Goal: Task Accomplishment & Management: Manage account settings

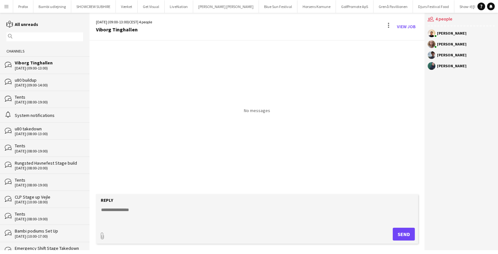
scroll to position [0, 50]
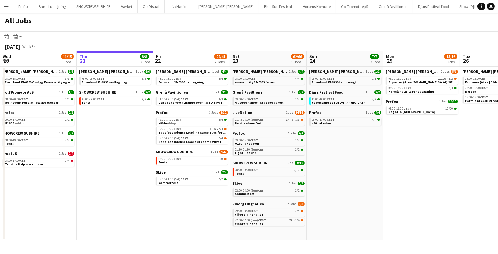
scroll to position [0, 218]
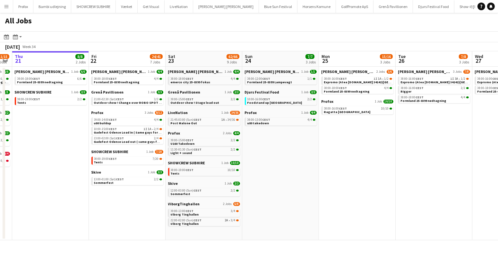
drag, startPoint x: 356, startPoint y: 141, endPoint x: 291, endPoint y: 140, distance: 64.8
click at [291, 140] on app-calendar-viewport "Mon 18 14/14 4 Jobs Tue 19 6/6 3 Jobs Wed 20 11/15 5 Jobs Thu 21 8/8 2 Jobs Fri…" at bounding box center [249, 145] width 498 height 189
click at [291, 140] on app-date-cell "Danny Black Luna 1 Job 1/1 08:00-12:00 CEST 1/1 Formland 25-0399 Lampevagt Djur…" at bounding box center [280, 154] width 77 height 174
click at [284, 124] on link "08:00-13:00 CEST 4/4 u80 takedown" at bounding box center [281, 121] width 68 height 7
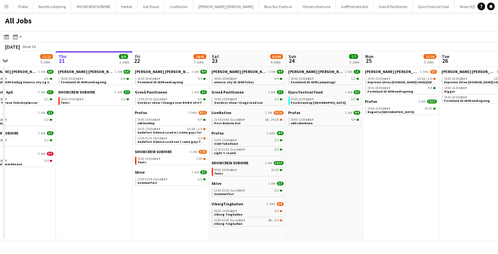
drag, startPoint x: 312, startPoint y: 192, endPoint x: 360, endPoint y: 193, distance: 48.7
click at [360, 193] on app-calendar-viewport "Mon 18 14/14 4 Jobs Tue 19 6/6 3 Jobs Wed 20 11/15 5 Jobs Thu 21 8/8 2 Jobs Fri…" at bounding box center [249, 145] width 498 height 189
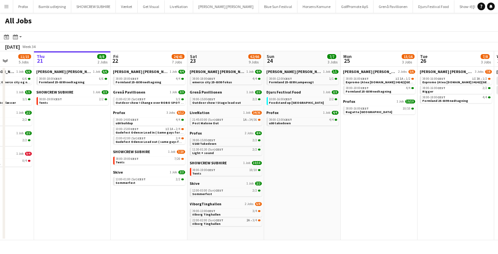
scroll to position [0, 199]
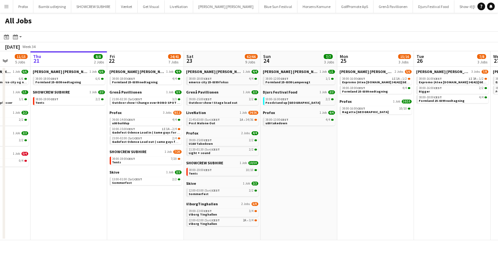
drag, startPoint x: 373, startPoint y: 153, endPoint x: 342, endPoint y: 150, distance: 31.2
click at [342, 152] on app-calendar-viewport "Mon 18 14/14 4 Jobs Tue 19 6/6 3 Jobs Wed 20 11/15 5 Jobs Thu 21 8/8 2 Jobs Fri…" at bounding box center [249, 145] width 498 height 189
click at [223, 122] on link "21:45-03:00 (Sun) CEST 1A • 34/36 Post Malone Out" at bounding box center [223, 121] width 68 height 7
click at [286, 120] on span "CEST" at bounding box center [284, 120] width 8 height 4
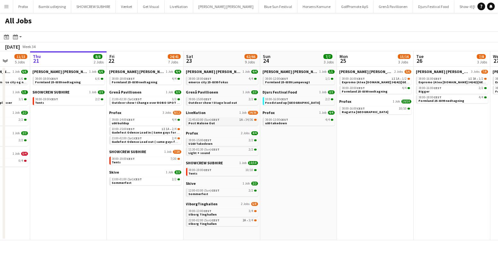
click at [244, 122] on link "21:45-03:00 (Sun) CEST 1A • 34/36 Post Malone Out" at bounding box center [223, 121] width 68 height 7
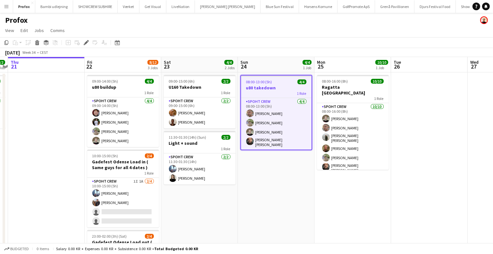
scroll to position [0, 141]
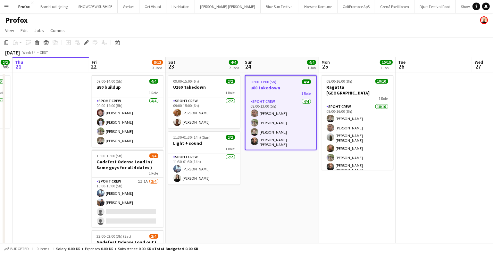
click at [283, 189] on app-calendar-viewport "Tue 19 Wed 20 2/2 1 Job Thu 21 Fri 22 8/12 3 Jobs Sat 23 4/4 2 Jobs Sun 24 4/4 …" at bounding box center [246, 189] width 493 height 265
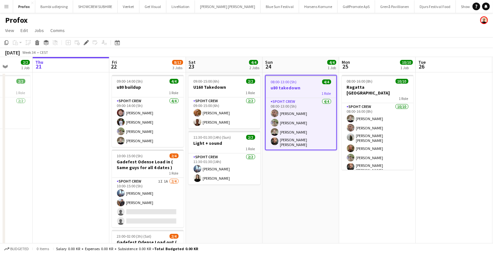
drag, startPoint x: 281, startPoint y: 181, endPoint x: 378, endPoint y: 211, distance: 101.3
click at [378, 211] on app-calendar-viewport "Mon 18 8/8 1 Job Tue 19 Wed 20 2/2 1 Job Thu 21 Fri 22 8/12 3 Jobs Sat 23 4/4 2…" at bounding box center [246, 189] width 493 height 265
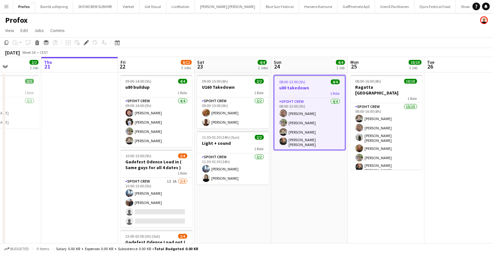
drag, startPoint x: 391, startPoint y: 200, endPoint x: 312, endPoint y: 216, distance: 80.4
click at [314, 217] on app-calendar-viewport "Sun 17 5/6 1 Job Mon 18 8/8 1 Job Tue 19 Wed 20 2/2 1 Job Thu 21 Fri 22 8/12 3 …" at bounding box center [246, 189] width 493 height 265
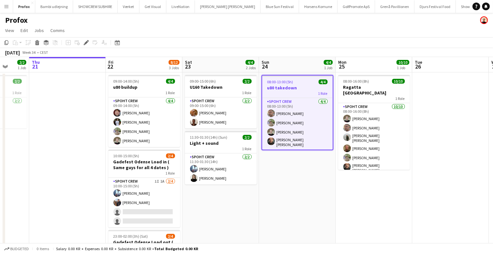
click at [303, 216] on app-calendar-viewport "Sun 17 5/6 1 Job Mon 18 8/8 1 Job Tue 19 Wed 20 2/2 1 Job Thu 21 Fri 22 8/12 3 …" at bounding box center [246, 189] width 493 height 265
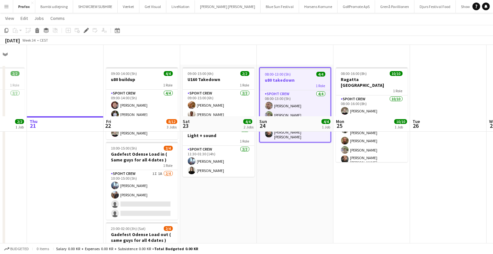
scroll to position [0, 0]
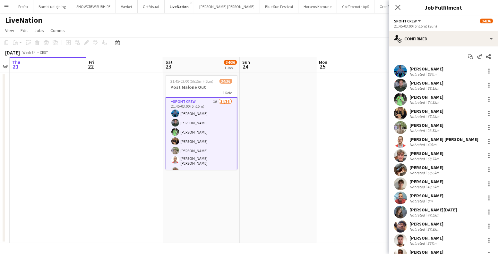
click at [260, 141] on app-date-cell at bounding box center [277, 157] width 77 height 171
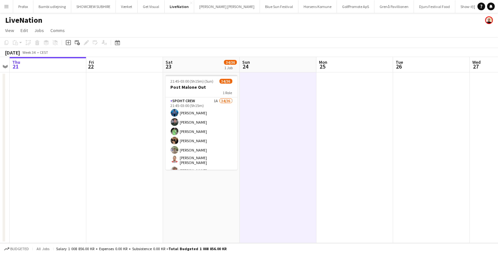
click at [290, 145] on app-date-cell at bounding box center [277, 157] width 77 height 171
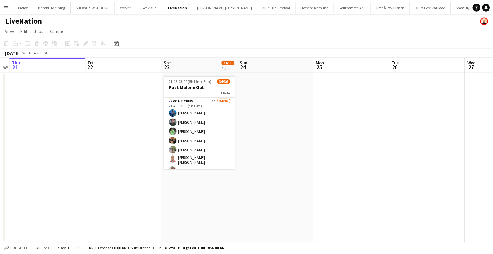
scroll to position [0, 205]
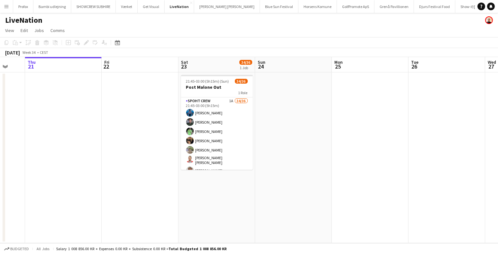
drag, startPoint x: 312, startPoint y: 120, endPoint x: 327, endPoint y: 120, distance: 15.4
click at [327, 120] on app-calendar-viewport "Mon 18 Tue 19 Wed 20 Thu 21 Fri 22 Sat 23 34/36 1 Job Sun 24 Mon 25 Tue 26 Wed …" at bounding box center [249, 150] width 498 height 186
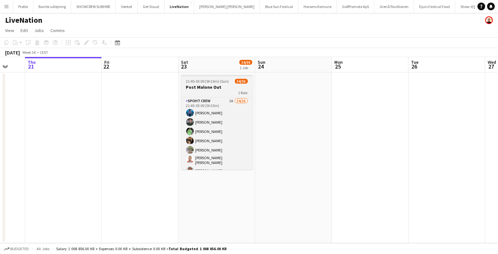
click at [215, 88] on h3 "Post Malone Out" at bounding box center [217, 87] width 72 height 6
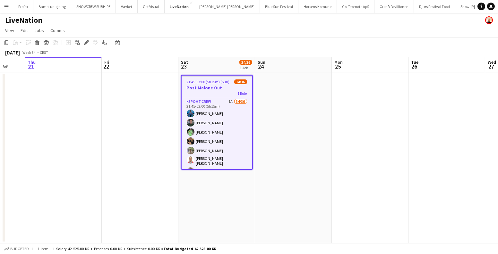
click at [216, 197] on app-date-cell "21:45-03:00 (5h15m) (Sun) 34/36 Post Malone Out 1 Role Spoht Crew 1A 34/36 21:4…" at bounding box center [216, 157] width 77 height 171
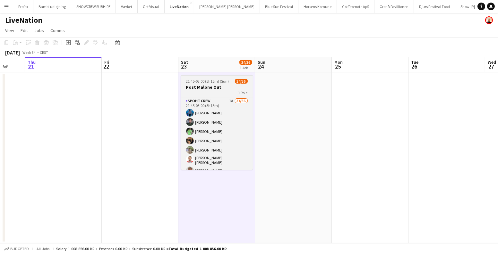
click at [197, 85] on h3 "Post Malone Out" at bounding box center [217, 87] width 72 height 6
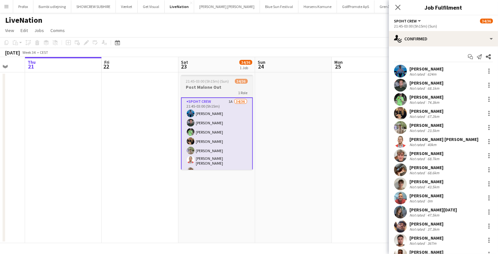
click at [213, 85] on h3 "Post Malone Out" at bounding box center [217, 87] width 72 height 6
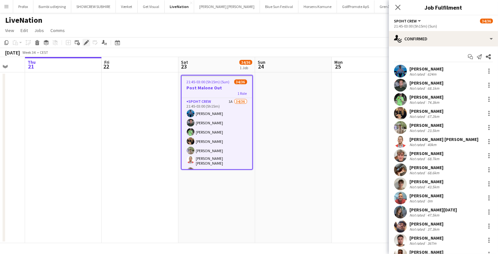
click at [87, 42] on icon at bounding box center [86, 43] width 4 height 4
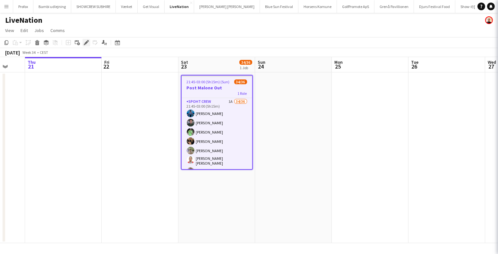
click at [87, 42] on icon at bounding box center [86, 43] width 4 height 4
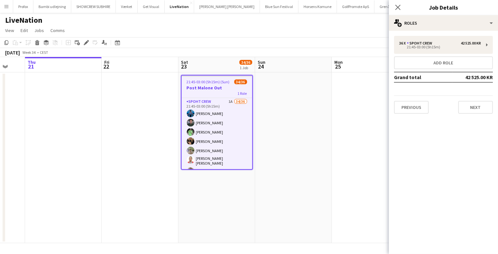
click at [288, 142] on app-date-cell at bounding box center [293, 157] width 77 height 171
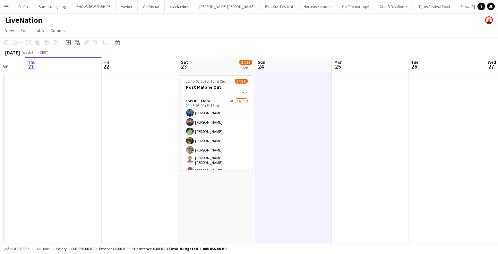
click at [223, 195] on app-date-cell "21:45-03:00 (5h15m) (Sun) 34/36 Post Malone Out 1 Role Spoht Crew 1A 34/36 21:4…" at bounding box center [216, 157] width 77 height 171
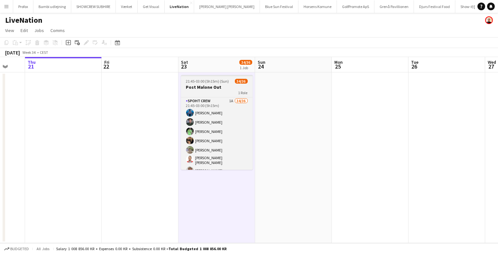
click at [207, 88] on h3 "Post Malone Out" at bounding box center [217, 87] width 72 height 6
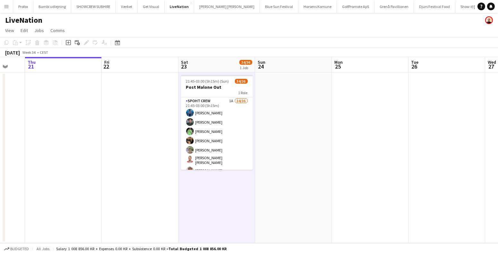
click at [221, 200] on app-date-cell "21:45-03:00 (5h15m) (Sun) 34/36 Post Malone Out 1 Role Spoht Crew 1A 34/36 21:4…" at bounding box center [216, 157] width 77 height 171
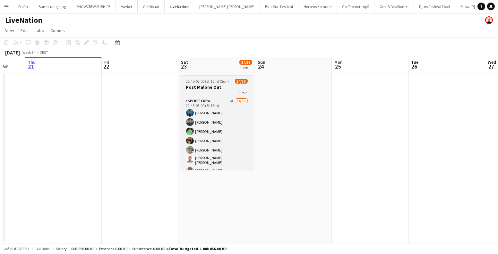
click at [214, 84] on h3 "Post Malone Out" at bounding box center [217, 87] width 72 height 6
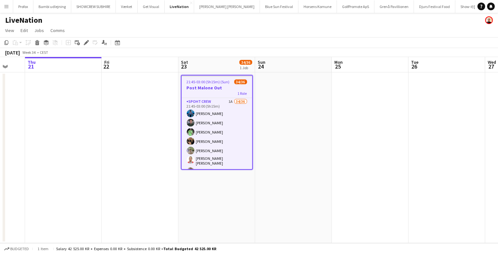
click at [210, 213] on app-date-cell "21:45-03:00 (5h15m) (Sun) 34/36 Post Malone Out 1 Role Spoht Crew 1A 34/36 21:4…" at bounding box center [216, 157] width 77 height 171
click at [215, 84] on span "21:45-03:00 (5h15m) (Sun)" at bounding box center [208, 82] width 43 height 5
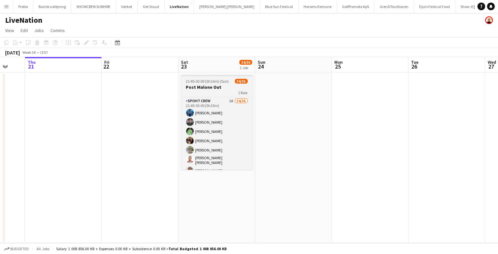
click at [205, 89] on h3 "Post Malone Out" at bounding box center [217, 87] width 72 height 6
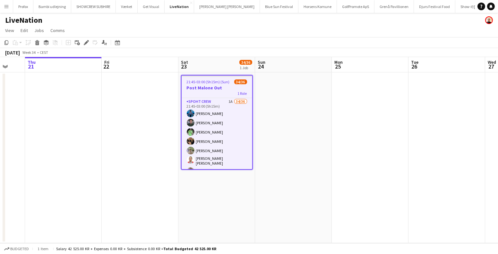
click at [207, 180] on app-date-cell "21:45-03:00 (5h15m) (Sun) 34/36 Post Malone Out 1 Role Spoht Crew 1A 34/36 21:4…" at bounding box center [216, 157] width 77 height 171
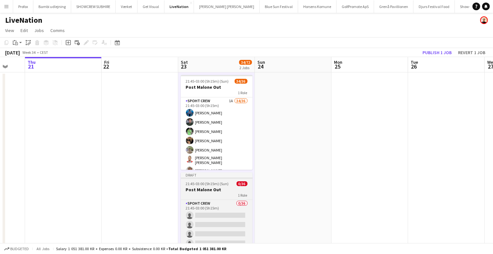
click at [221, 190] on h3 "Post Malone Out" at bounding box center [217, 190] width 72 height 6
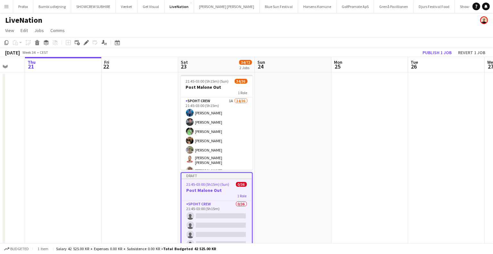
click at [209, 188] on h3 "Post Malone Out" at bounding box center [216, 191] width 71 height 6
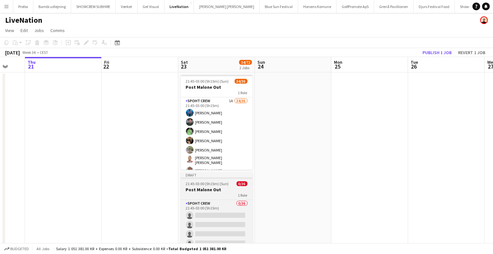
click at [227, 181] on app-job-card "Draft 21:45-03:00 (5h15m) (Sun) 0/36 Post Malone Out 1 Role Spoht Crew 0/36 21:…" at bounding box center [217, 219] width 72 height 95
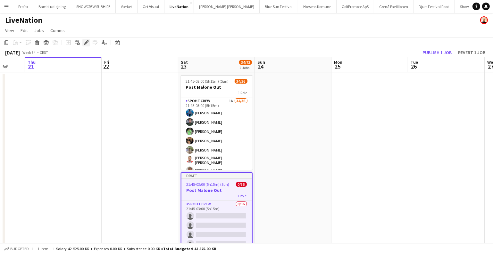
click at [85, 43] on icon at bounding box center [86, 43] width 4 height 4
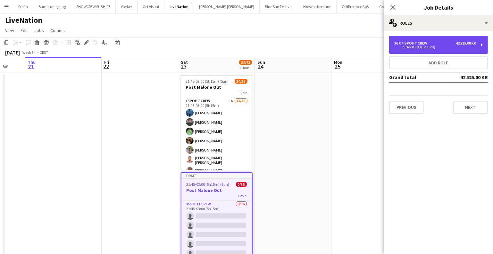
click at [423, 43] on div "Spoht Crew" at bounding box center [416, 43] width 28 height 4
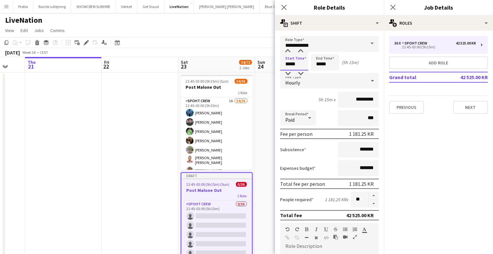
drag, startPoint x: 298, startPoint y: 66, endPoint x: 275, endPoint y: 66, distance: 22.4
click at [276, 67] on form "**********" at bounding box center [329, 235] width 109 height 399
type input "*****"
drag, startPoint x: 328, startPoint y: 65, endPoint x: 303, endPoint y: 63, distance: 25.7
click at [303, 63] on div "Start Time ***** End Time ***** (23h)" at bounding box center [329, 63] width 99 height 16
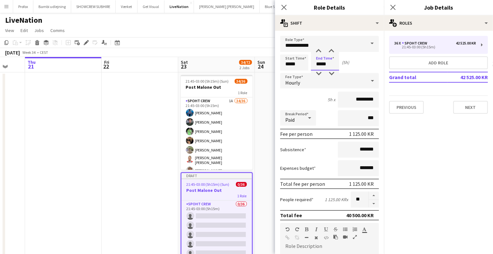
type input "*****"
click at [133, 142] on app-date-cell at bounding box center [140, 176] width 77 height 208
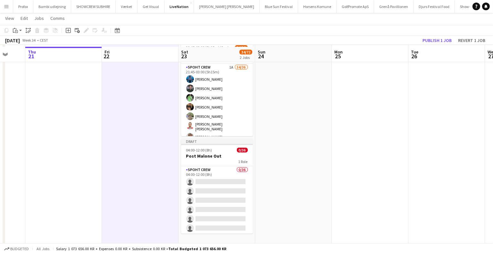
scroll to position [36, 0]
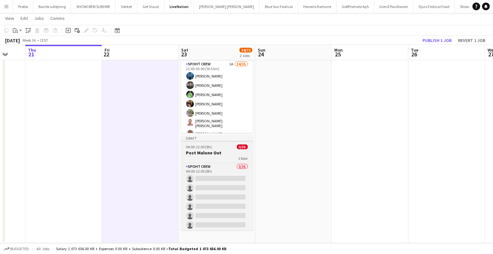
click at [227, 148] on div "04:00-12:00 (8h) 0/36" at bounding box center [217, 147] width 72 height 5
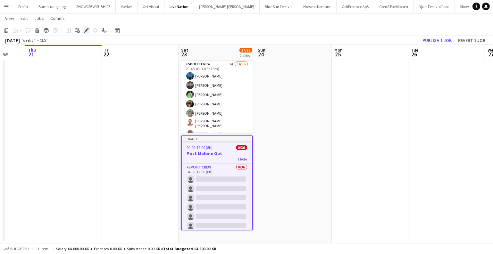
click at [87, 28] on icon at bounding box center [88, 29] width 2 height 2
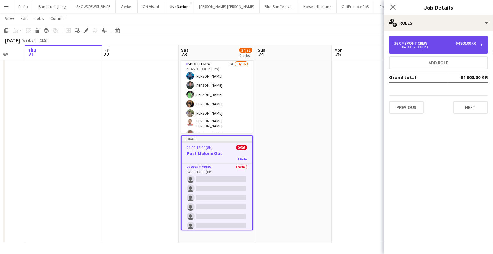
click at [405, 45] on div "Spoht Crew" at bounding box center [416, 43] width 28 height 4
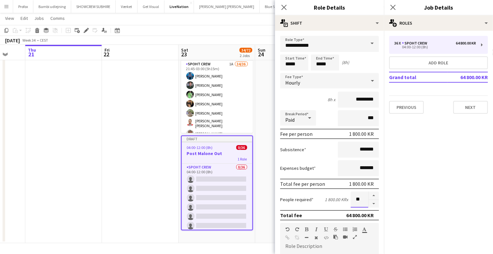
drag, startPoint x: 361, startPoint y: 197, endPoint x: 348, endPoint y: 197, distance: 13.5
click at [351, 197] on input "**" at bounding box center [360, 200] width 18 height 16
type input "*"
click at [118, 134] on app-date-cell at bounding box center [140, 140] width 77 height 208
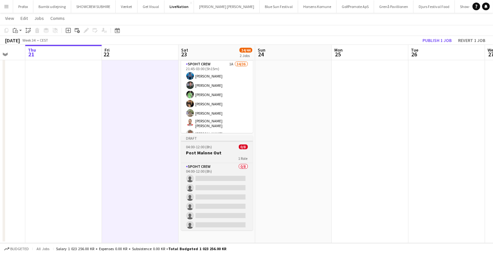
click at [218, 145] on div "04:00-12:00 (8h) 0/8" at bounding box center [217, 147] width 72 height 5
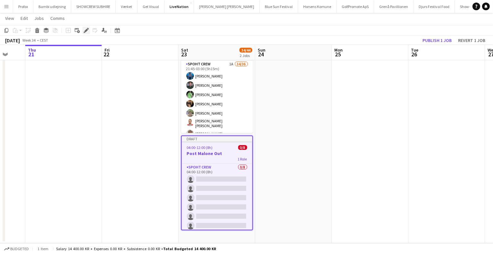
click at [85, 31] on icon at bounding box center [86, 31] width 4 height 4
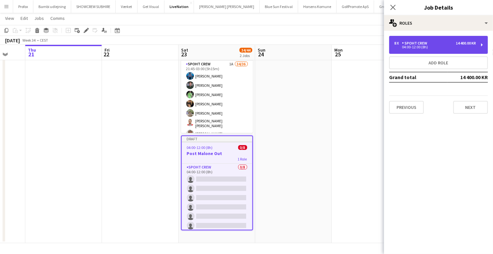
click at [414, 50] on div "8 x Spoht Crew 14 400.00 KR 04:00-12:00 (8h)" at bounding box center [438, 45] width 99 height 18
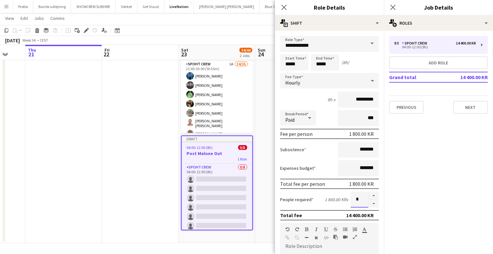
drag, startPoint x: 356, startPoint y: 200, endPoint x: 335, endPoint y: 200, distance: 20.2
click at [336, 200] on div "People required 1 800.00 KR x *" at bounding box center [329, 200] width 99 height 16
type input "**"
click at [271, 155] on app-date-cell at bounding box center [293, 140] width 77 height 208
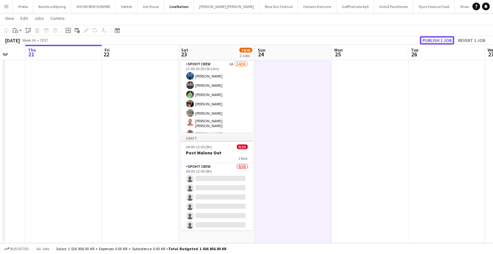
click at [433, 38] on button "Publish 1 job" at bounding box center [437, 40] width 34 height 8
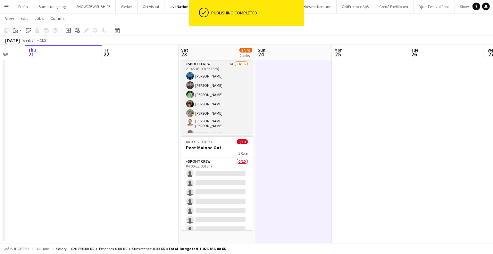
click at [238, 105] on app-card-role "Spoht Crew 1A 34/36 21:45-03:00 (5h15m) [PERSON_NAME] [PERSON_NAME] [PERSON_NAM…" at bounding box center [217, 236] width 72 height 351
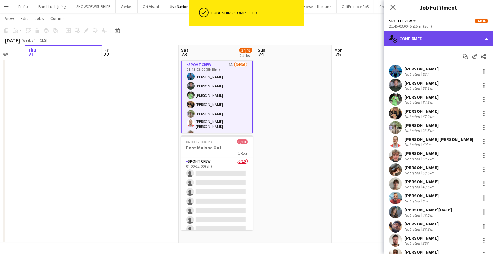
click at [434, 45] on div "single-neutral-actions-check-2 Confirmed" at bounding box center [438, 38] width 109 height 15
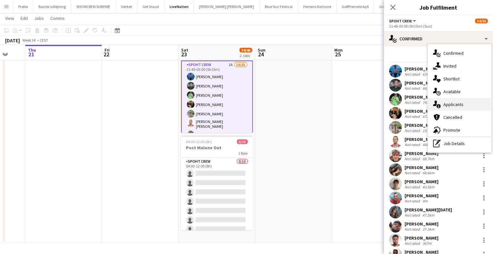
click at [445, 103] on div "single-neutral-actions-information Applicants" at bounding box center [459, 104] width 63 height 13
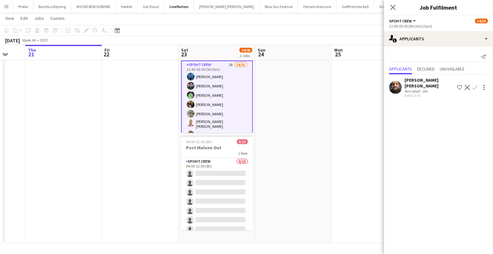
click at [336, 146] on app-date-cell at bounding box center [370, 140] width 77 height 208
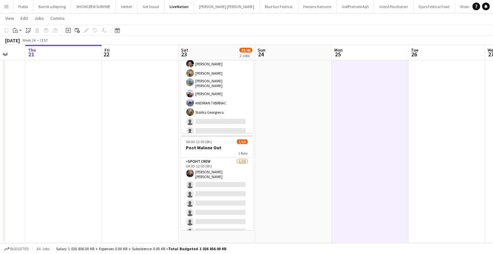
scroll to position [275, 0]
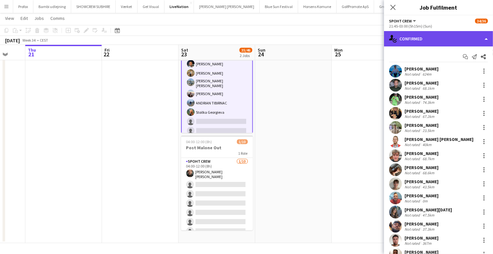
click at [438, 39] on div "single-neutral-actions-check-2 Confirmed" at bounding box center [438, 38] width 109 height 15
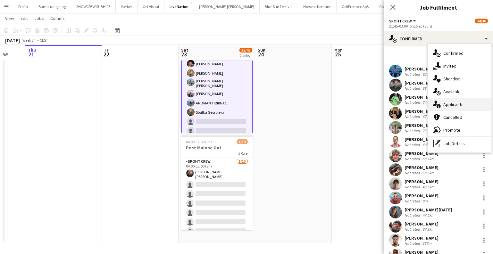
click at [456, 108] on div "single-neutral-actions-information Applicants" at bounding box center [459, 104] width 63 height 13
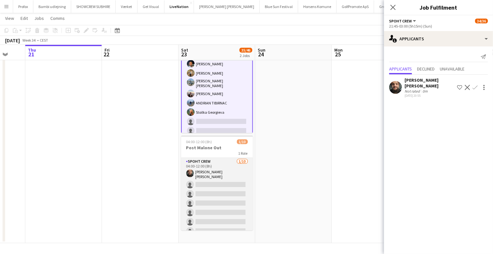
click at [230, 181] on app-card-role "Spoht Crew [DATE] 04:00-12:00 (8h) [PERSON_NAME] [PERSON_NAME] single-neutral-a…" at bounding box center [217, 211] width 72 height 107
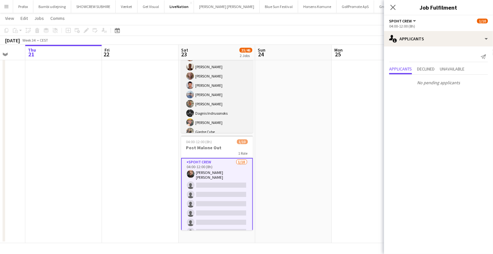
scroll to position [129, 0]
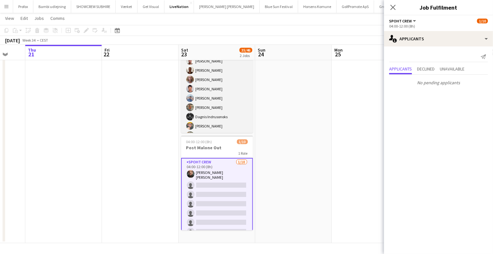
click at [229, 113] on app-card-role "Spoht Crew 1A 34/36 21:45-03:00 (5h15m) [PERSON_NAME] [PERSON_NAME] [PERSON_NAM…" at bounding box center [217, 107] width 72 height 351
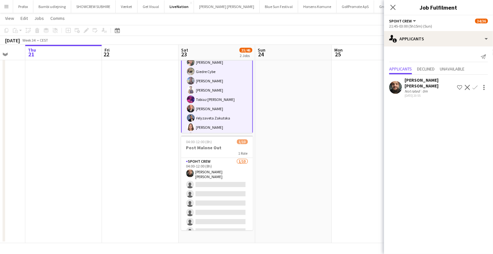
scroll to position [130, 0]
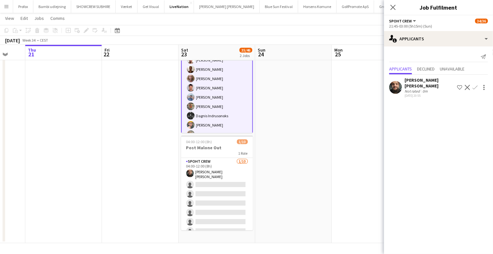
click at [1, 5] on button "Menu" at bounding box center [6, 6] width 13 height 13
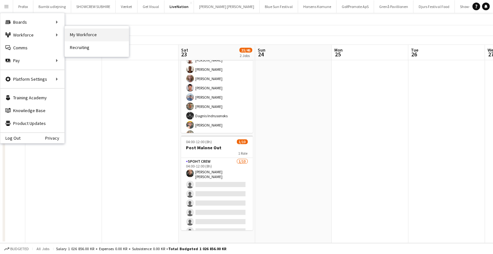
click at [74, 37] on link "My Workforce" at bounding box center [97, 35] width 64 height 13
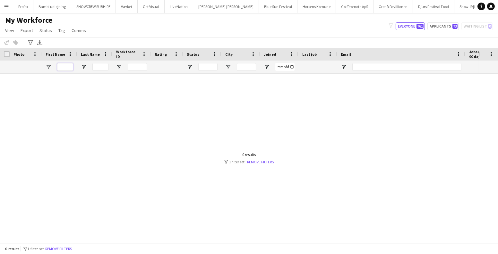
click at [66, 65] on input "First Name Filter Input" at bounding box center [65, 67] width 16 height 8
type input "***"
click at [261, 161] on link "Remove filters" at bounding box center [261, 162] width 27 height 5
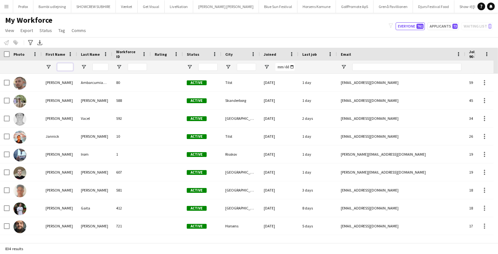
click at [64, 67] on input "First Name Filter Input" at bounding box center [65, 67] width 16 height 8
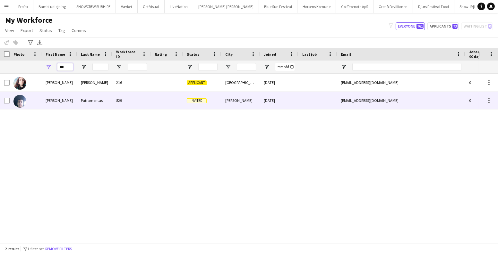
type input "***"
click at [119, 97] on div "829" at bounding box center [131, 101] width 38 height 18
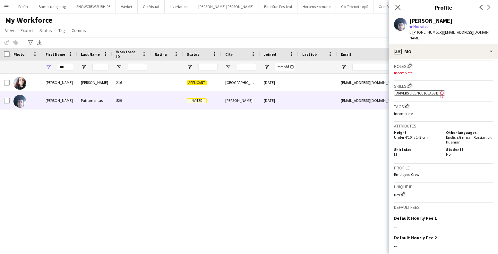
scroll to position [255, 0]
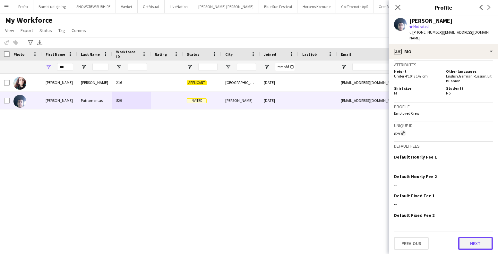
click at [464, 241] on button "Next" at bounding box center [475, 243] width 35 height 13
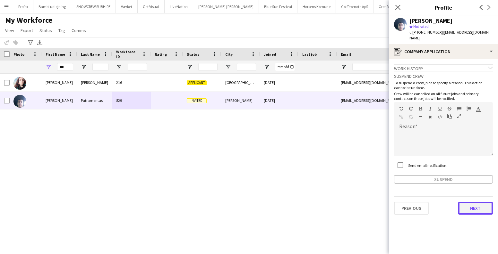
click at [464, 206] on button "Next" at bounding box center [475, 208] width 35 height 13
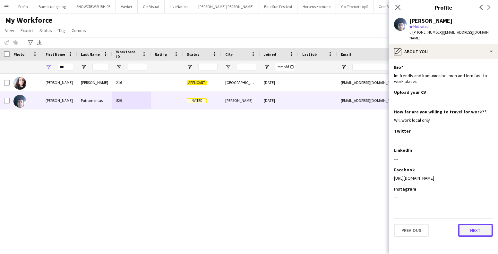
click at [470, 229] on button "Next" at bounding box center [475, 230] width 35 height 13
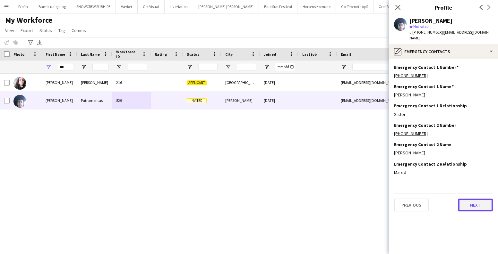
click at [473, 203] on button "Next" at bounding box center [475, 205] width 35 height 13
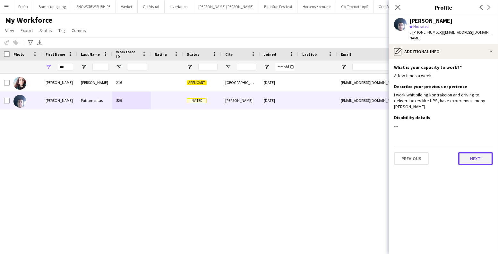
click at [469, 159] on button "Next" at bounding box center [475, 158] width 35 height 13
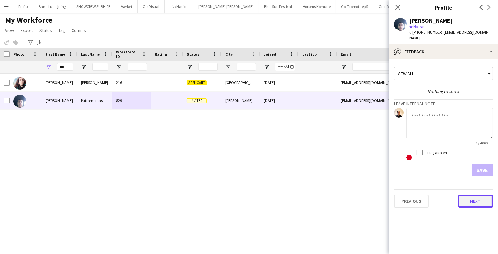
click at [467, 200] on button "Next" at bounding box center [475, 201] width 35 height 13
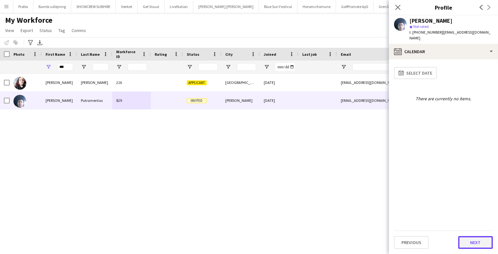
click at [473, 243] on button "Next" at bounding box center [475, 242] width 35 height 13
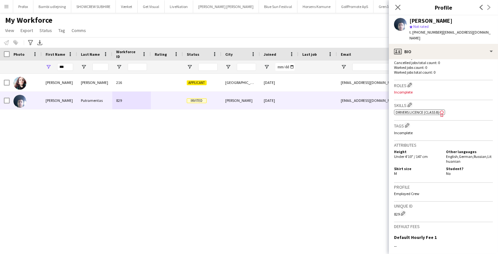
scroll to position [175, 0]
drag, startPoint x: 427, startPoint y: 155, endPoint x: 388, endPoint y: 155, distance: 39.4
click at [388, 155] on body "Menu Boards Boards Boards All jobs Status Workforce Workforce My Workforce Recr…" at bounding box center [249, 127] width 498 height 254
click at [411, 158] on span "Under 4'10" / 147 cm" at bounding box center [411, 156] width 34 height 5
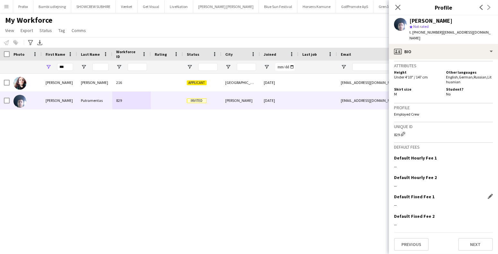
scroll to position [255, 0]
click at [466, 237] on button "Next" at bounding box center [475, 243] width 35 height 13
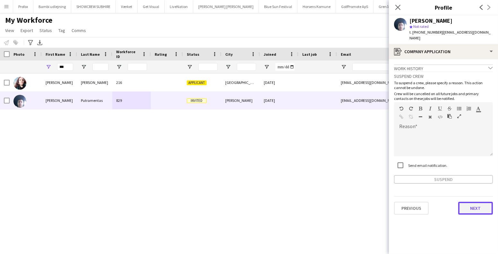
click at [468, 208] on button "Next" at bounding box center [475, 208] width 35 height 13
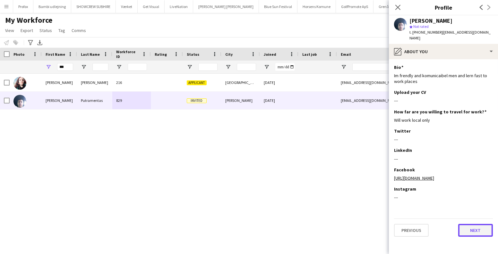
click at [465, 228] on button "Next" at bounding box center [475, 230] width 35 height 13
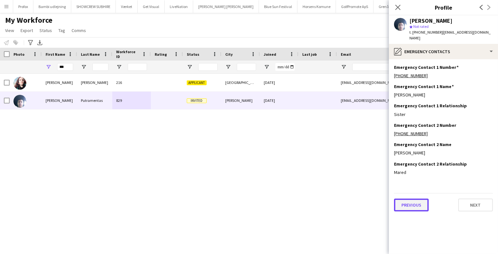
click at [407, 201] on button "Previous" at bounding box center [411, 205] width 35 height 13
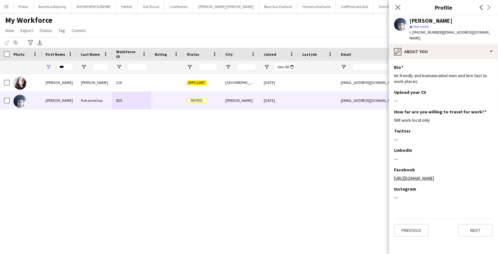
click at [410, 209] on app-section-data-types "Bio Edit this field Im frendly and komunicaibel men and lern fast to work place…" at bounding box center [443, 156] width 109 height 195
click at [414, 227] on button "Previous" at bounding box center [411, 230] width 35 height 13
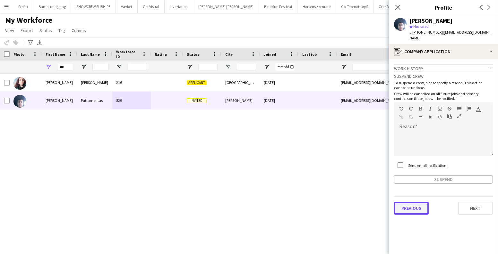
click at [407, 203] on button "Previous" at bounding box center [411, 208] width 35 height 13
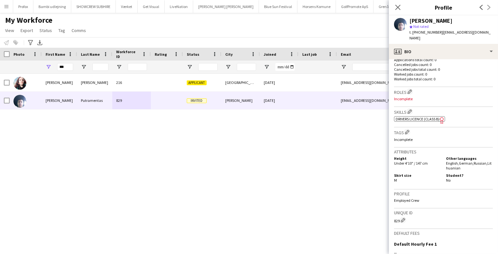
scroll to position [168, 0]
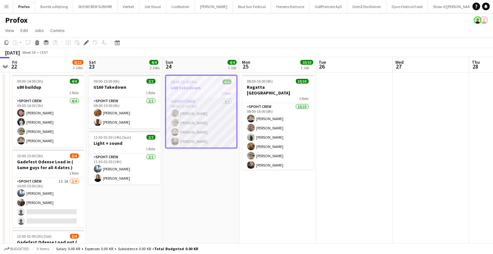
click at [215, 129] on app-card-role "Spoht Crew 4/4 08:00-13:00 (5h) Tomas Ambarcumianas Arthur Daval-Markussen Nico…" at bounding box center [201, 123] width 71 height 50
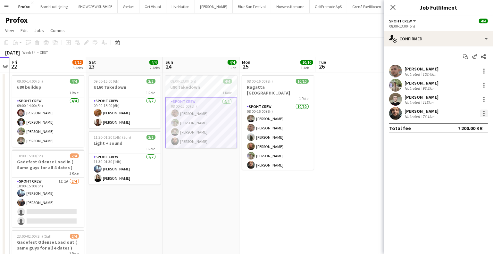
click at [483, 112] on div at bounding box center [484, 114] width 8 height 8
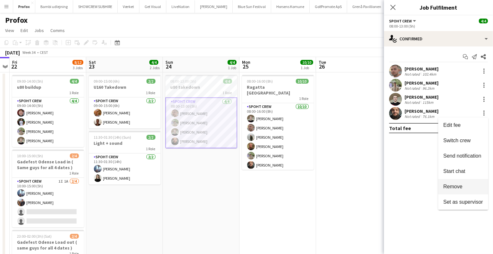
click at [451, 189] on span "Remove" at bounding box center [452, 186] width 19 height 5
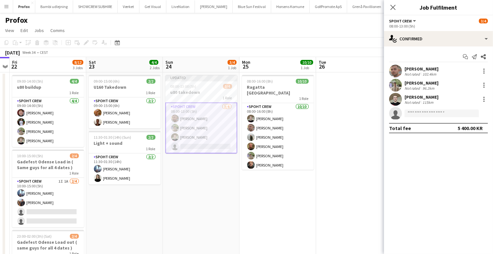
scroll to position [0, 195]
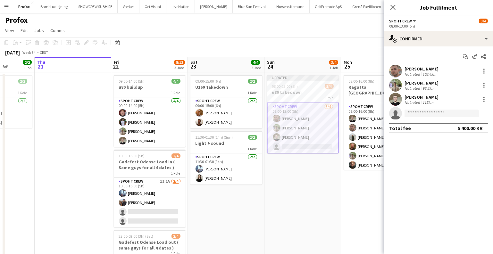
drag, startPoint x: 203, startPoint y: 166, endPoint x: 288, endPoint y: 158, distance: 85.3
click at [288, 158] on app-calendar-viewport "Mon 18 8/8 1 Job Tue 19 Wed 20 2/2 1 Job Thu 21 Fri 22 8/12 3 Jobs Sat 23 4/4 2…" at bounding box center [246, 189] width 493 height 265
click at [280, 174] on app-date-cell "Updated 08:00-13:00 (5h) 3/4 u80 takedown 1 Role Spoht Crew 3/4 08:00-13:00 (5h…" at bounding box center [303, 197] width 77 height 250
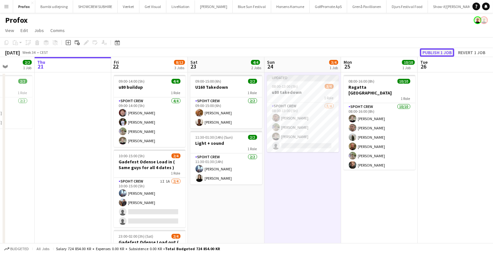
click at [434, 52] on button "Publish 1 job" at bounding box center [437, 52] width 34 height 8
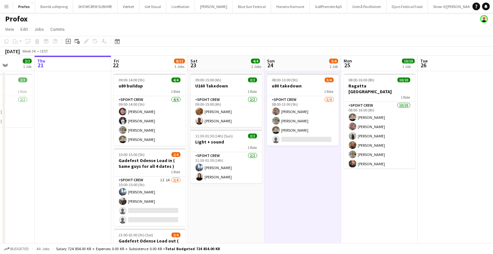
scroll to position [0, 0]
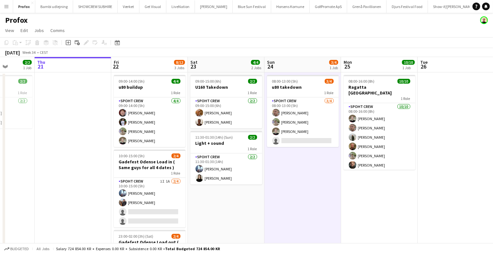
click at [295, 234] on app-date-cell "08:00-13:00 (5h) 3/4 u80 takedown 1 Role Spoht Crew 3/4 08:00-13:00 (5h) Tomas …" at bounding box center [303, 197] width 77 height 250
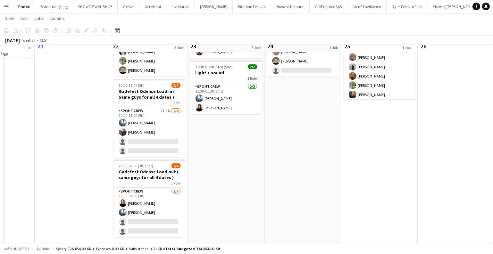
scroll to position [78, 0]
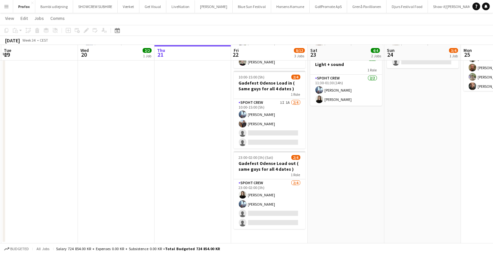
drag, startPoint x: 263, startPoint y: 156, endPoint x: 388, endPoint y: 181, distance: 127.0
click at [389, 181] on app-calendar-viewport "Sun 17 Mon 18 8/8 1 Job Tue 19 Wed 20 2/2 1 Job Thu 21 Fri 22 8/12 3 Jobs Sat 2…" at bounding box center [246, 95] width 493 height 297
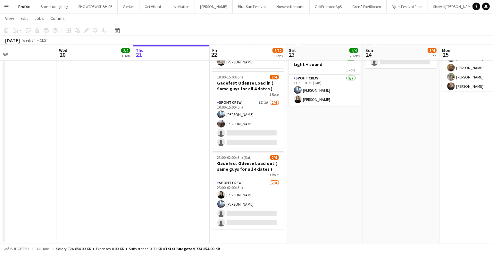
drag, startPoint x: 215, startPoint y: 92, endPoint x: 202, endPoint y: 83, distance: 15.5
click at [219, 92] on app-calendar-viewport "Sun 17 5/6 1 Job Mon 18 8/8 1 Job Tue 19 Wed 20 2/2 1 Job Thu 21 Fri 22 8/12 3 …" at bounding box center [246, 95] width 493 height 297
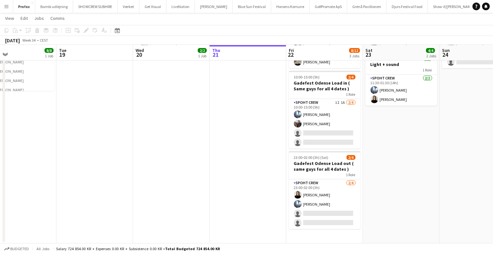
scroll to position [0, 172]
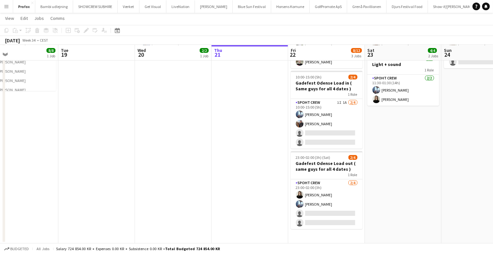
click at [8, 8] on app-icon "Menu" at bounding box center [6, 6] width 5 height 5
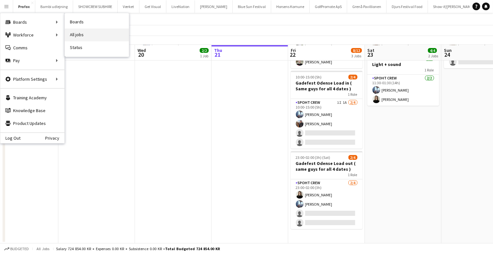
click at [87, 31] on link "All jobs" at bounding box center [97, 35] width 64 height 13
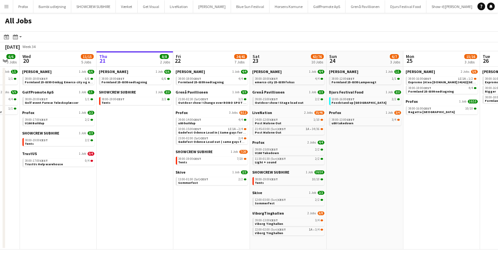
drag, startPoint x: 115, startPoint y: 169, endPoint x: 223, endPoint y: 190, distance: 110.1
click at [223, 190] on app-calendar-viewport "Mon 18 14/14 4 Jobs Tue 19 6/6 3 Jobs Wed 20 11/15 5 Jobs Thu 21 8/8 2 Jobs Fri…" at bounding box center [249, 150] width 498 height 198
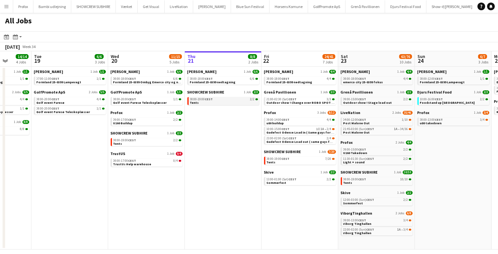
click at [236, 98] on div "08:00-19:00 CEST 2/2" at bounding box center [224, 99] width 68 height 3
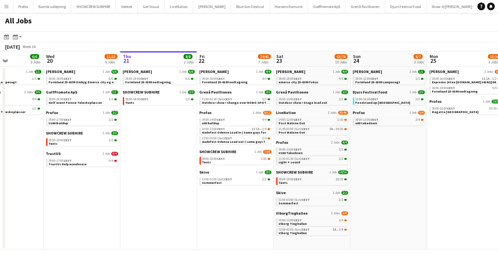
scroll to position [0, 269]
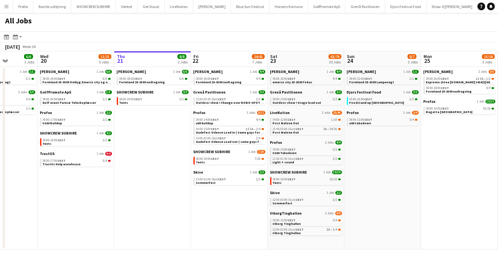
drag, startPoint x: 257, startPoint y: 186, endPoint x: 200, endPoint y: 186, distance: 57.1
click at [200, 186] on app-calendar-viewport "Sat 16 16/16 5 Jobs Sun 17 12/13 4 Jobs Mon 18 14/14 4 Jobs Tue 19 6/6 3 Jobs W…" at bounding box center [249, 150] width 498 height 198
click at [218, 160] on span "CEST" at bounding box center [215, 159] width 8 height 4
click at [403, 124] on link "08:00-13:00 CEST 3/4 u80 takedown" at bounding box center [383, 121] width 68 height 7
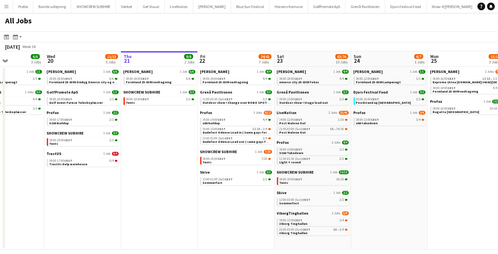
drag, startPoint x: 412, startPoint y: 146, endPoint x: 333, endPoint y: 151, distance: 79.7
click at [333, 151] on app-calendar-viewport "Sat 16 16/16 5 Jobs Sun 17 12/13 4 Jobs Mon 18 14/14 4 Jobs Tue 19 6/6 3 Jobs W…" at bounding box center [249, 150] width 498 height 198
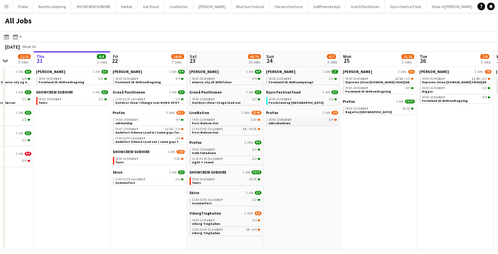
click at [303, 122] on link "08:00-13:00 CEST 3/4 u80 takedown" at bounding box center [303, 121] width 68 height 7
click at [316, 98] on div "10:00-16:00 CEST 2/2" at bounding box center [303, 99] width 68 height 3
click at [221, 181] on link "08:00-19:00 CEST 10/10 Tents" at bounding box center [226, 180] width 68 height 7
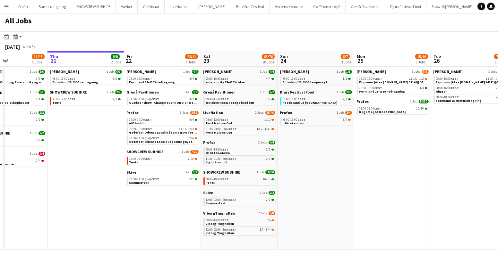
scroll to position [0, 234]
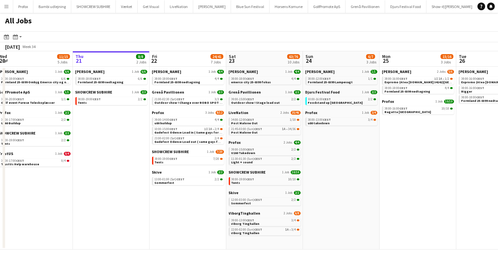
drag, startPoint x: 340, startPoint y: 145, endPoint x: 379, endPoint y: 155, distance: 39.9
click at [379, 155] on app-calendar-viewport "Sun 17 12/13 4 Jobs Mon 18 14/14 4 Jobs Tue 19 6/6 3 Jobs Wed 20 11/15 5 Jobs T…" at bounding box center [249, 150] width 498 height 198
click at [280, 132] on link "21:45-03:00 (Sun) CEST 1A • 34/36 Post Malone Out" at bounding box center [265, 130] width 68 height 7
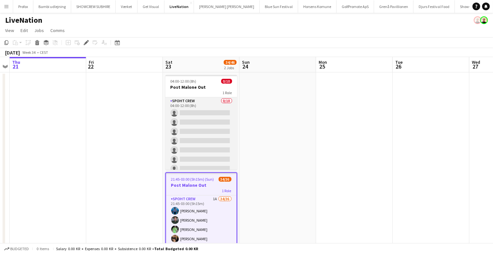
click at [214, 134] on app-card-role "Spoht Crew 0/10 04:00-12:00 (8h) single-neutral-actions single-neutral-actions …" at bounding box center [201, 149] width 72 height 105
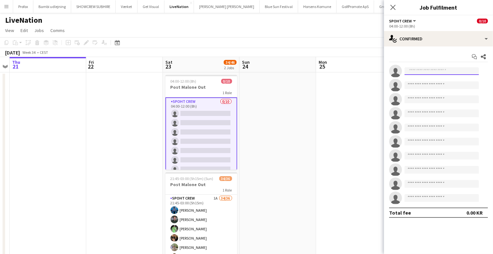
click at [414, 74] on input at bounding box center [442, 71] width 74 height 8
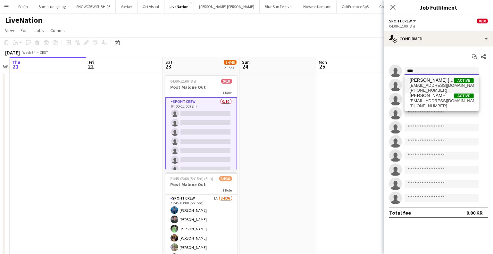
type input "****"
click at [434, 84] on span "adamsabraham0@gmail.com" at bounding box center [442, 85] width 64 height 5
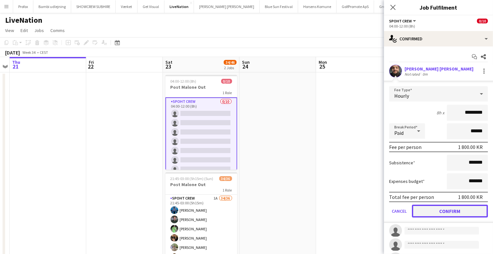
click at [447, 209] on button "Confirm" at bounding box center [450, 211] width 76 height 13
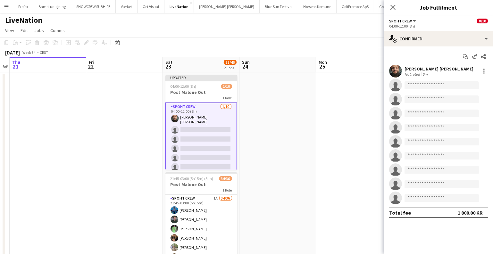
click at [276, 118] on app-date-cell at bounding box center [277, 176] width 77 height 208
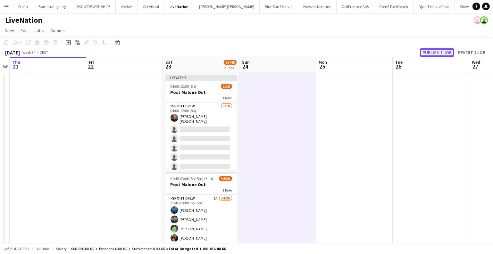
click at [436, 53] on button "Publish 1 job" at bounding box center [437, 52] width 34 height 8
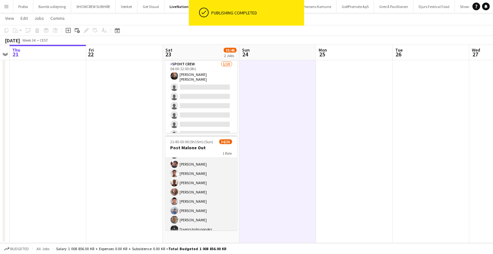
scroll to position [116, 0]
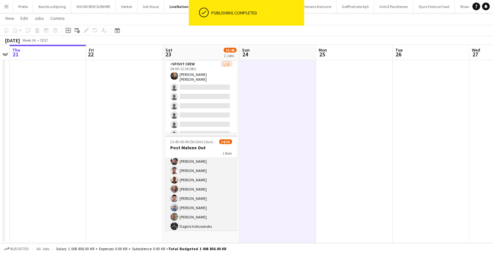
click at [216, 172] on app-card-role "Spoht Crew 1A 34/36 21:45-03:00 (5h15m) [PERSON_NAME] [PERSON_NAME] [PERSON_NAM…" at bounding box center [201, 217] width 72 height 351
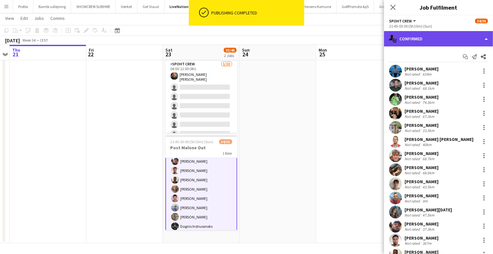
click at [420, 39] on div "single-neutral-actions-check-2 Confirmed" at bounding box center [438, 38] width 109 height 15
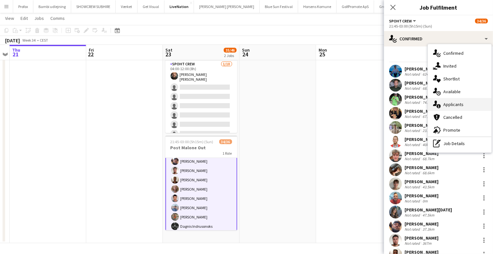
click at [449, 100] on div "single-neutral-actions-information Applicants" at bounding box center [459, 104] width 63 height 13
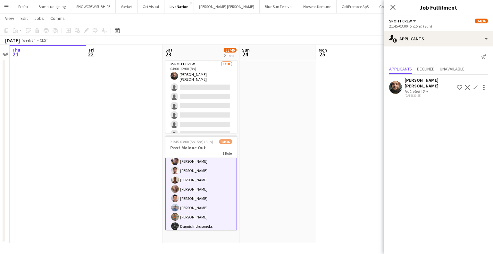
click at [300, 144] on app-date-cell at bounding box center [277, 140] width 77 height 208
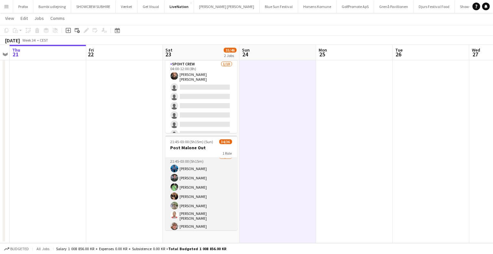
scroll to position [0, 0]
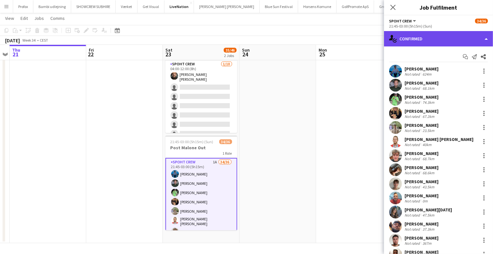
click at [443, 38] on div "single-neutral-actions-check-2 Confirmed" at bounding box center [438, 38] width 109 height 15
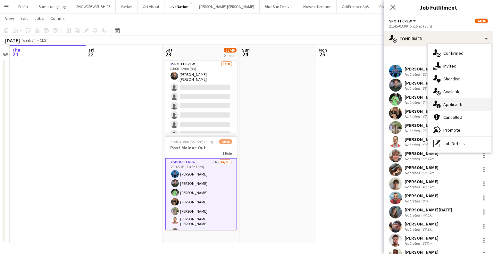
click at [451, 105] on div "single-neutral-actions-information Applicants" at bounding box center [459, 104] width 63 height 13
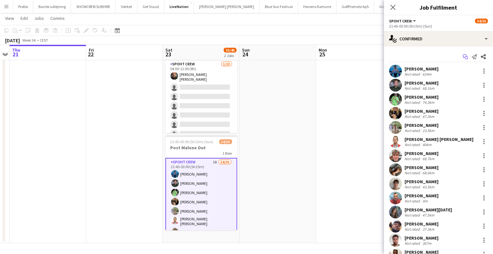
click at [465, 58] on icon at bounding box center [466, 57] width 3 height 3
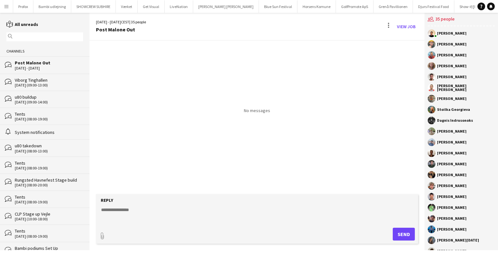
click at [0, 7] on button "Menu" at bounding box center [6, 6] width 13 height 13
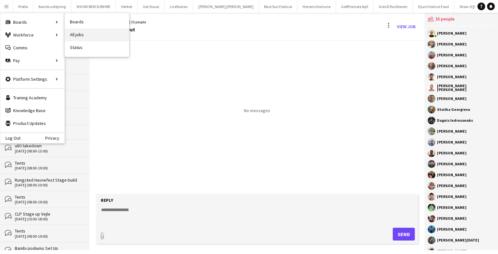
click at [81, 29] on link "All jobs" at bounding box center [97, 35] width 64 height 13
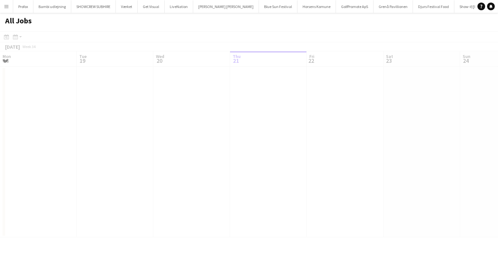
scroll to position [0, 153]
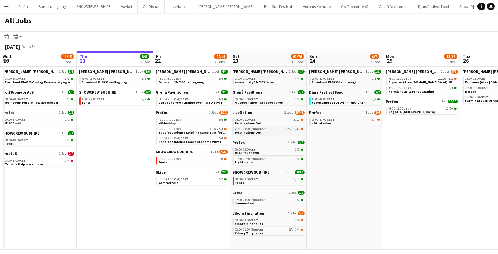
click at [277, 132] on link "21:45-03:00 (Sun) CEST 1A • 34/36 Post Malone Out" at bounding box center [269, 130] width 68 height 7
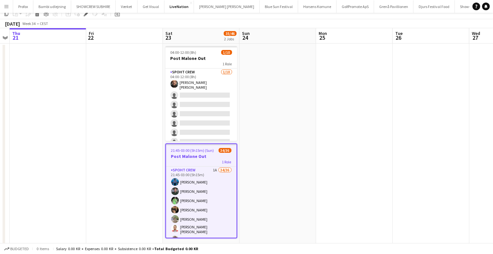
scroll to position [36, 0]
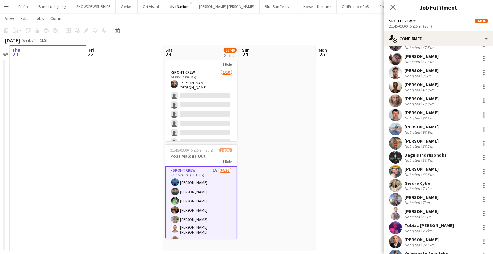
scroll to position [163, 0]
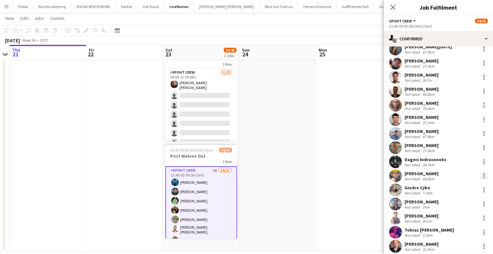
click at [480, 177] on div at bounding box center [484, 176] width 8 height 8
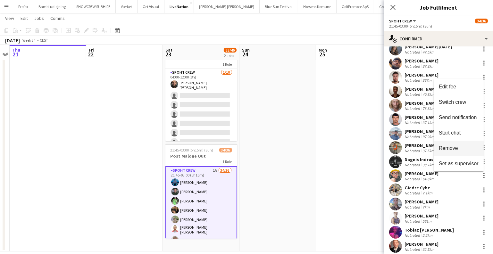
click at [447, 150] on span "Remove" at bounding box center [448, 148] width 19 height 5
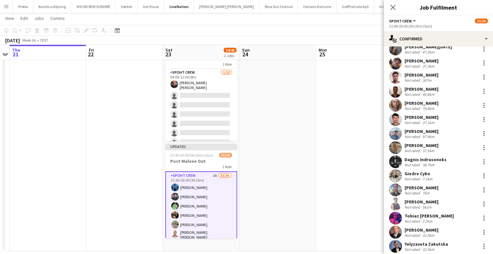
click at [306, 126] on app-date-cell at bounding box center [277, 148] width 77 height 208
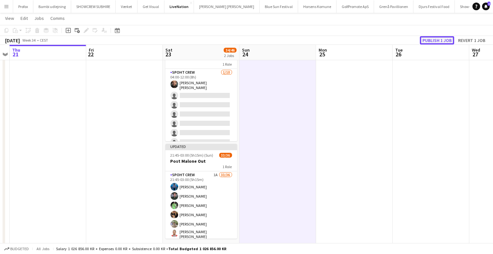
click at [437, 36] on button "Publish 1 job" at bounding box center [437, 40] width 34 height 8
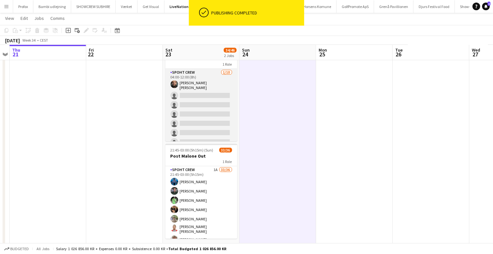
click at [196, 97] on app-card-role "Spoht Crew [DATE] 04:00-12:00 (8h) [PERSON_NAME] [PERSON_NAME] single-neutral-a…" at bounding box center [201, 122] width 72 height 107
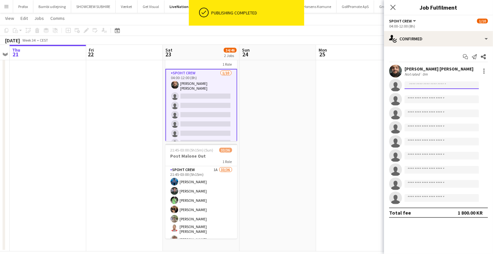
click at [439, 87] on input at bounding box center [442, 85] width 74 height 8
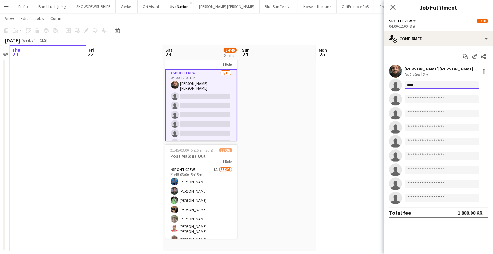
drag, startPoint x: 425, startPoint y: 84, endPoint x: 385, endPoint y: 84, distance: 40.4
click at [384, 85] on app-invite-slot "single-neutral-actions ****" at bounding box center [438, 85] width 109 height 13
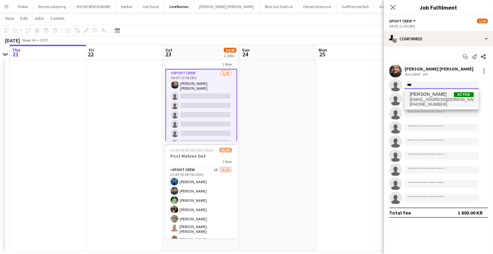
type input "***"
click at [427, 94] on span "[PERSON_NAME]" at bounding box center [428, 94] width 37 height 5
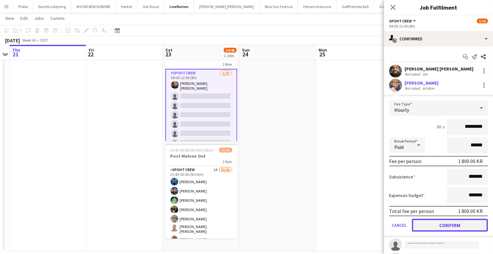
click at [441, 225] on button "Confirm" at bounding box center [450, 225] width 76 height 13
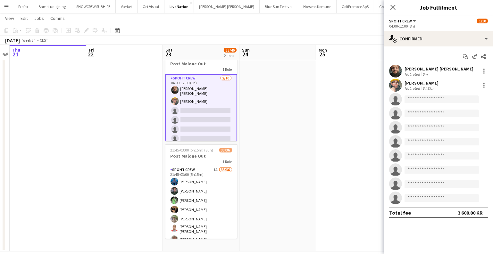
click at [340, 142] on app-date-cell at bounding box center [354, 148] width 77 height 208
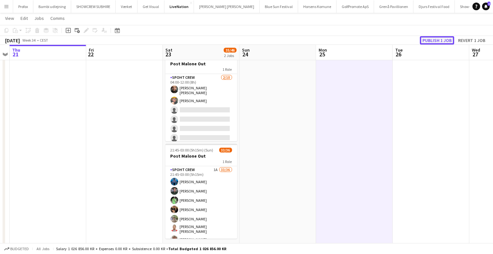
click at [439, 39] on button "Publish 1 job" at bounding box center [437, 40] width 34 height 8
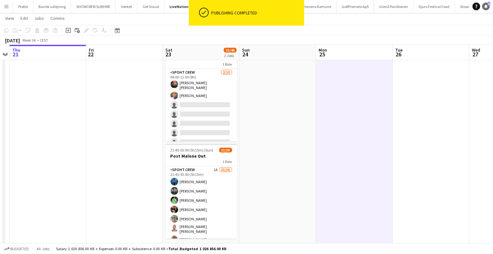
click at [487, 6] on icon at bounding box center [485, 5] width 3 height 3
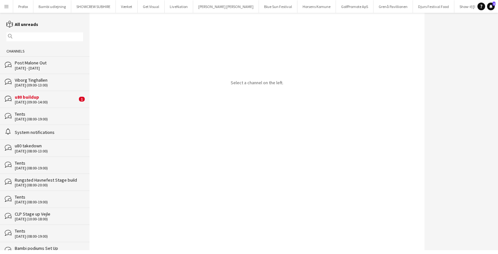
click at [40, 94] on div "u80 buildup" at bounding box center [46, 97] width 63 height 6
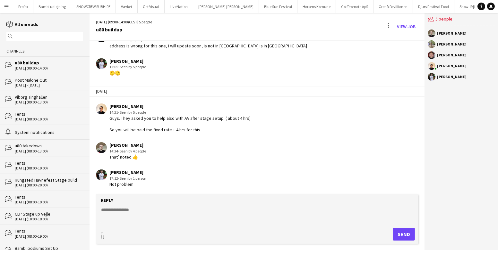
scroll to position [33, 0]
click at [2, 6] on button "Menu" at bounding box center [6, 6] width 13 height 13
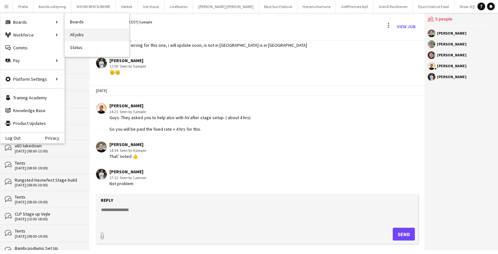
click at [104, 33] on link "All jobs" at bounding box center [97, 35] width 64 height 13
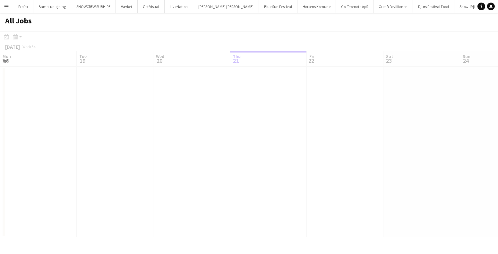
scroll to position [0, 153]
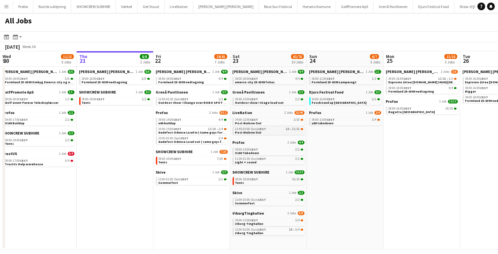
click at [293, 128] on span "33/36" at bounding box center [296, 129] width 8 height 3
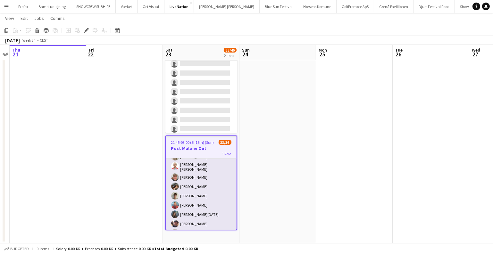
scroll to position [58, 0]
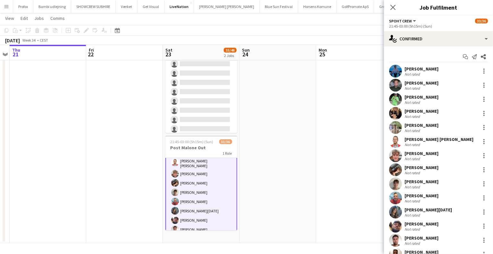
scroll to position [59, 0]
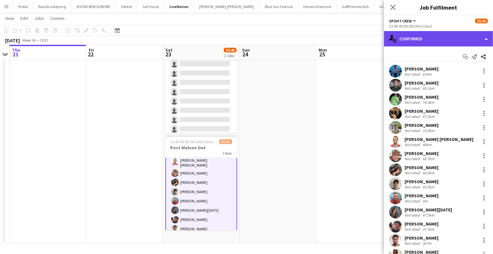
click at [431, 43] on div "single-neutral-actions-check-2 Confirmed" at bounding box center [438, 38] width 109 height 15
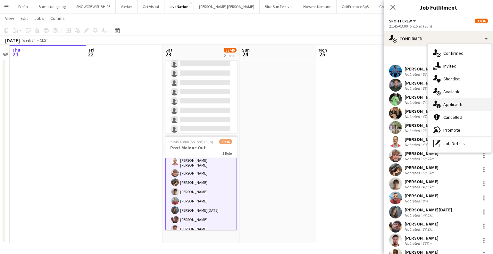
click at [457, 105] on div "single-neutral-actions-information Applicants" at bounding box center [459, 104] width 63 height 13
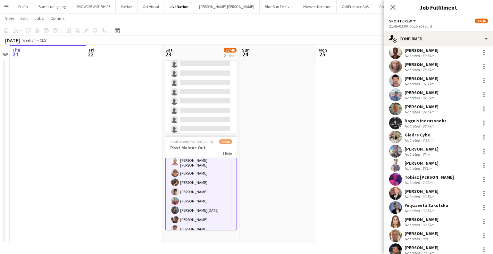
scroll to position [204, 0]
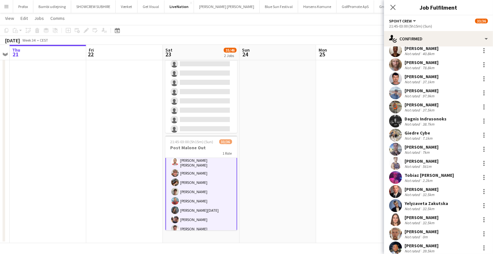
click at [400, 134] on app-user-avatar at bounding box center [395, 135] width 13 height 13
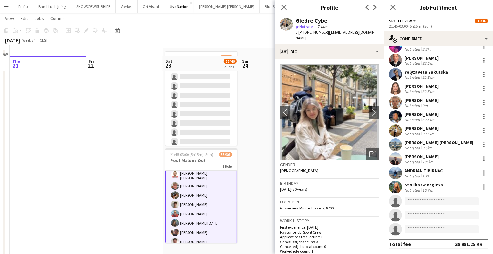
scroll to position [0, 0]
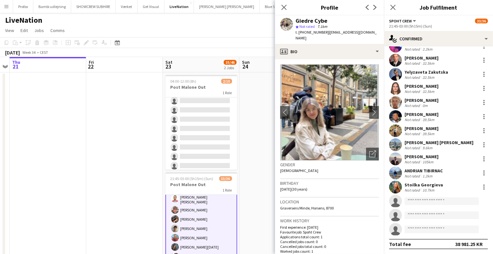
click at [124, 88] on app-date-cell at bounding box center [124, 176] width 77 height 208
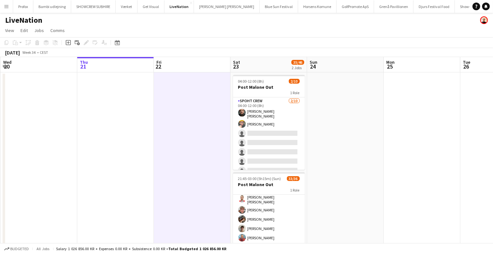
drag, startPoint x: 114, startPoint y: 110, endPoint x: 184, endPoint y: 117, distance: 70.9
click at [185, 120] on app-calendar-viewport "Mon 18 Tue 19 Wed 20 Thu 21 Fri 22 Sat 23 35/46 2 Jobs Sun 24 Mon 25 Tue 26 Wed…" at bounding box center [246, 168] width 493 height 223
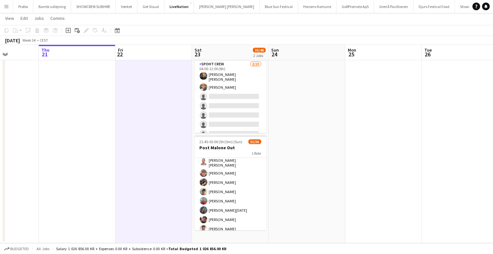
scroll to position [0, 196]
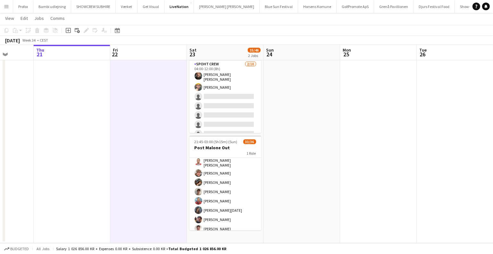
drag, startPoint x: 411, startPoint y: 158, endPoint x: 364, endPoint y: 162, distance: 47.9
click at [364, 162] on app-calendar-viewport "Mon 18 Tue 19 Wed 20 Thu 21 Fri 22 Sat 23 35/46 2 Jobs Sun 24 Mon 25 Tue 26 Wed…" at bounding box center [246, 116] width 493 height 255
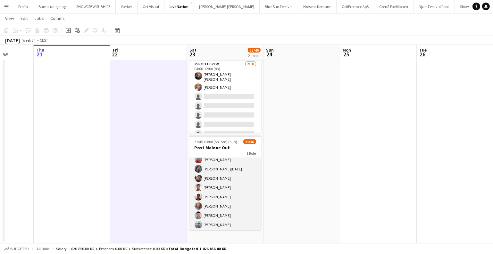
scroll to position [116, 0]
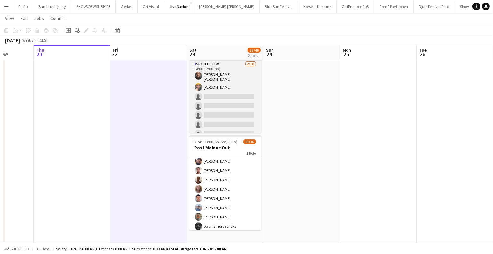
click at [231, 105] on app-card-role "Spoht Crew 2/10 04:00-12:00 (8h) Adam Shem Abraham Alexa Vasile single-neutral-…" at bounding box center [225, 114] width 72 height 107
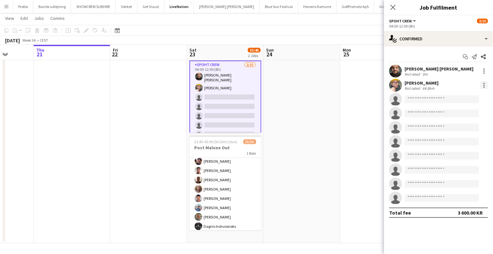
click at [484, 87] on div at bounding box center [483, 87] width 1 height 1
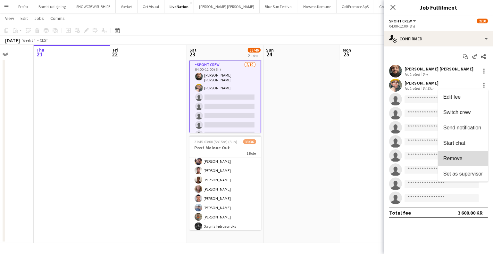
click at [448, 156] on span "Remove" at bounding box center [452, 158] width 19 height 5
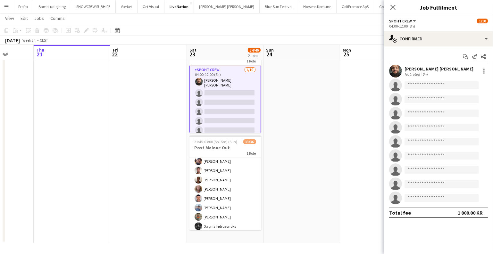
click at [305, 96] on app-date-cell at bounding box center [302, 140] width 77 height 208
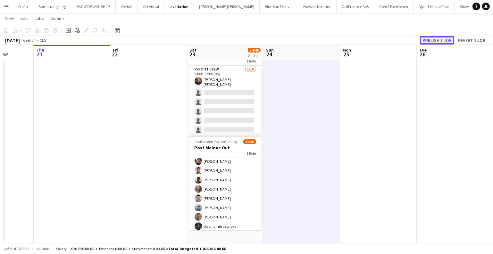
click at [439, 38] on button "Publish 1 job" at bounding box center [437, 40] width 34 height 8
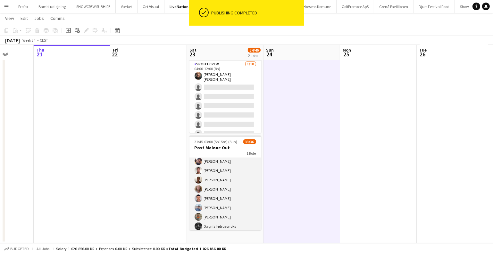
click at [238, 177] on app-card-role "Spoht Crew 1A 33/36 21:45-03:00 (5h15m) Ion Cernenchi Nikolaj Andersen Håkon Le…" at bounding box center [225, 217] width 72 height 351
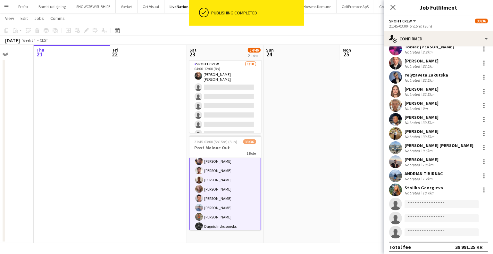
scroll to position [335, 0]
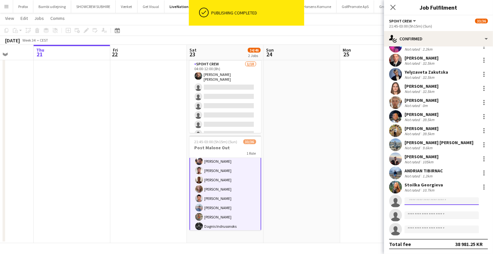
click at [407, 202] on input at bounding box center [442, 201] width 74 height 8
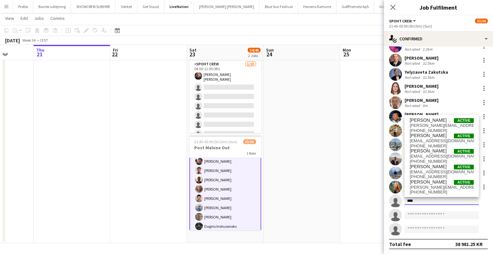
type input "****"
drag, startPoint x: 421, startPoint y: 200, endPoint x: 389, endPoint y: 206, distance: 32.5
click at [389, 206] on app-invite-slot "single-neutral-actions ****" at bounding box center [438, 201] width 109 height 13
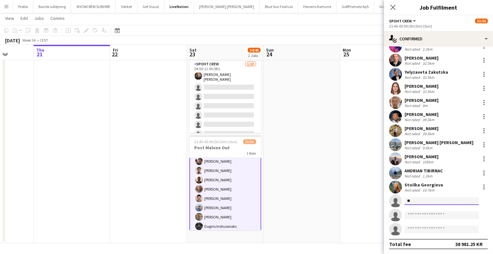
type input "*"
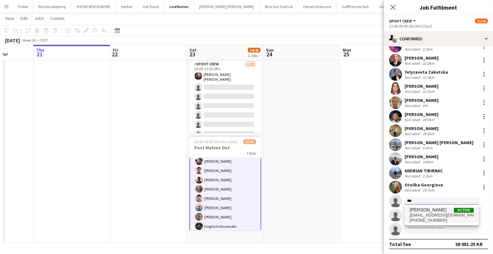
type input "***"
click at [429, 214] on span "alecsvaly@yahoo.com" at bounding box center [442, 215] width 64 height 5
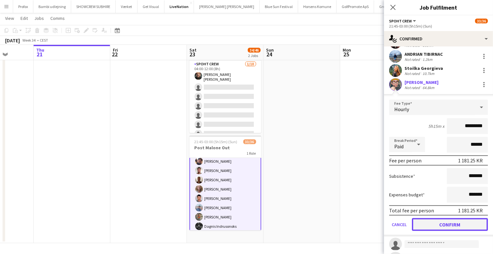
click at [436, 220] on button "Confirm" at bounding box center [450, 224] width 76 height 13
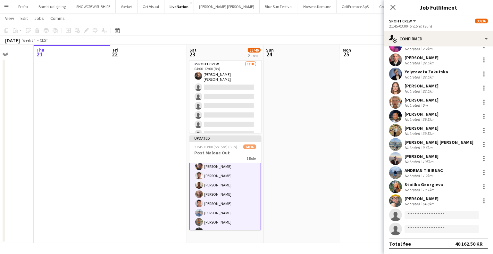
scroll to position [336, 0]
click at [271, 127] on app-date-cell at bounding box center [302, 140] width 77 height 208
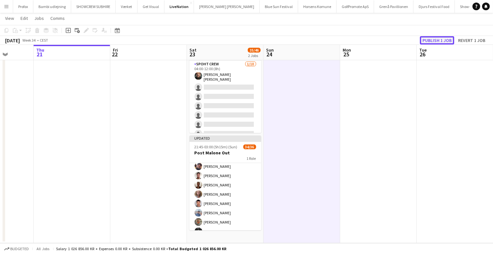
click at [429, 42] on button "Publish 1 job" at bounding box center [437, 40] width 34 height 8
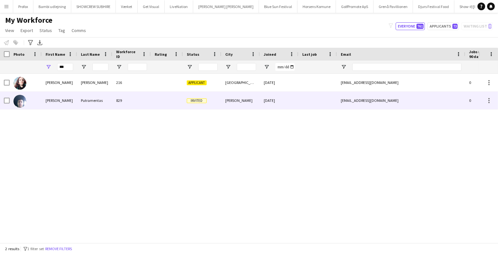
click at [168, 96] on div at bounding box center [167, 101] width 32 height 18
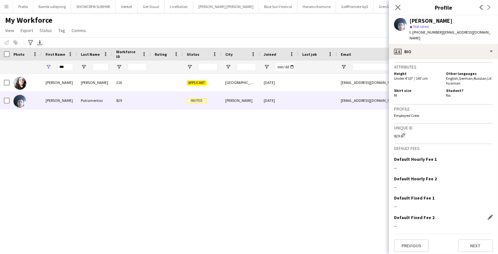
scroll to position [255, 0]
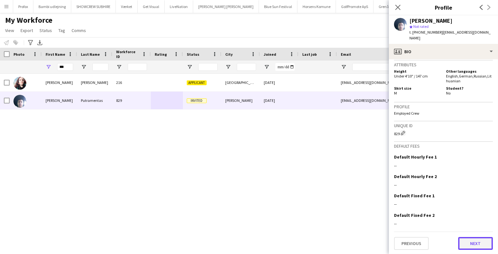
click at [470, 240] on button "Next" at bounding box center [475, 243] width 35 height 13
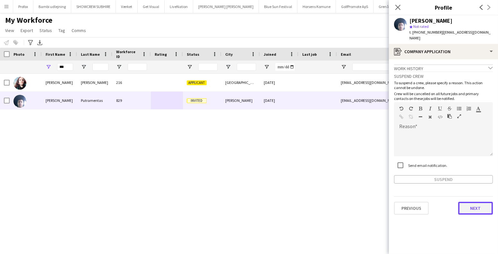
click at [471, 208] on button "Next" at bounding box center [475, 208] width 35 height 13
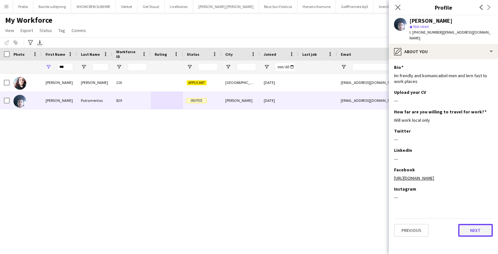
click at [473, 228] on button "Next" at bounding box center [475, 230] width 35 height 13
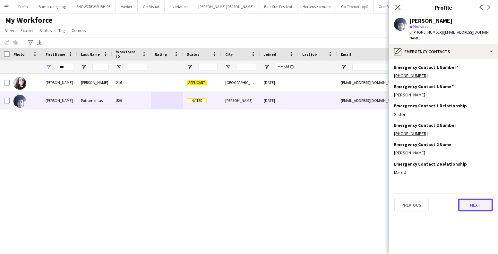
click at [472, 204] on button "Next" at bounding box center [475, 205] width 35 height 13
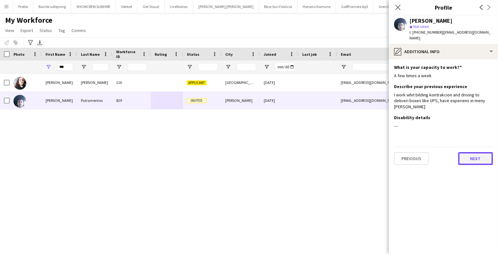
click at [472, 157] on button "Next" at bounding box center [475, 158] width 35 height 13
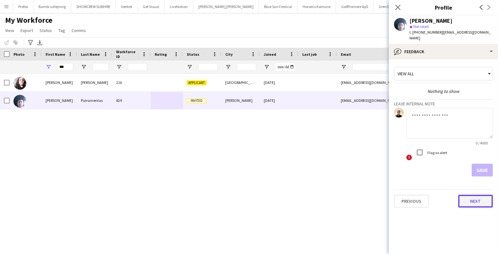
click at [475, 200] on button "Next" at bounding box center [475, 201] width 35 height 13
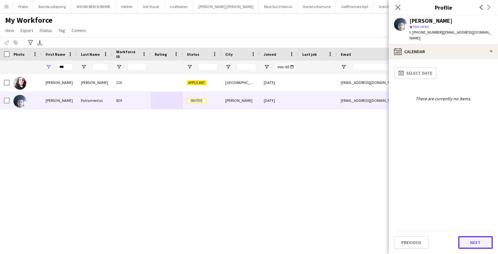
click at [476, 242] on button "Next" at bounding box center [475, 242] width 35 height 13
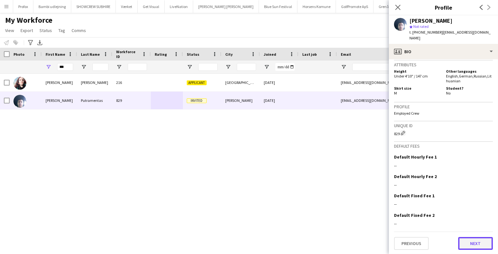
click at [466, 242] on button "Next" at bounding box center [475, 243] width 35 height 13
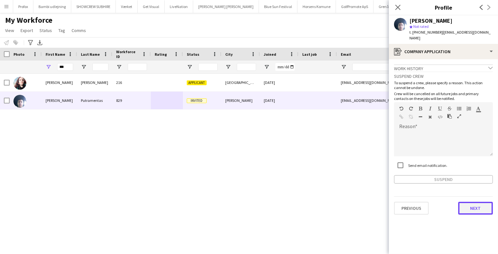
click at [470, 209] on button "Next" at bounding box center [475, 208] width 35 height 13
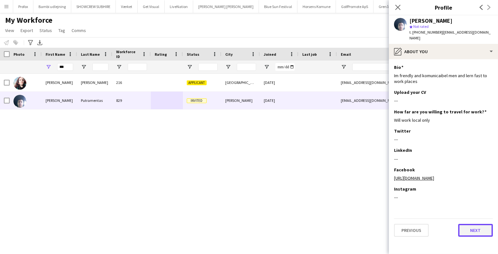
click at [472, 232] on button "Next" at bounding box center [475, 230] width 35 height 13
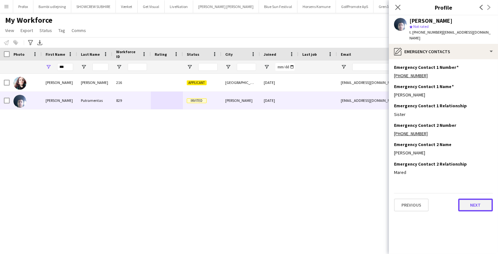
click at [474, 203] on button "Next" at bounding box center [475, 205] width 35 height 13
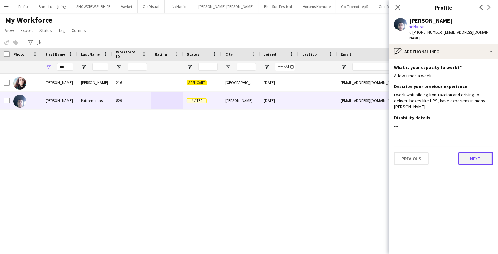
click at [470, 162] on button "Next" at bounding box center [475, 158] width 35 height 13
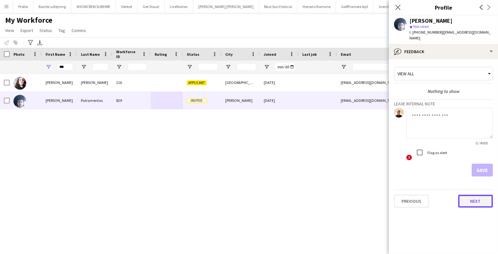
click at [468, 202] on button "Next" at bounding box center [475, 201] width 35 height 13
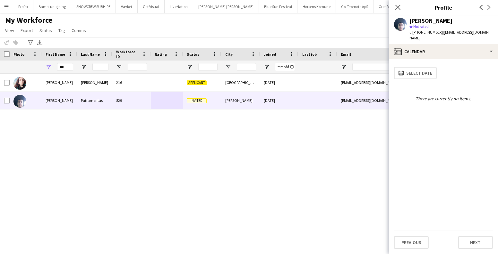
click at [322, 151] on div "Dario Vilches 216 Applicant Aarhus 27-04-2023 0 laujackow@gmail.com +4552221771…" at bounding box center [239, 156] width 478 height 165
click at [396, 5] on icon at bounding box center [397, 7] width 6 height 6
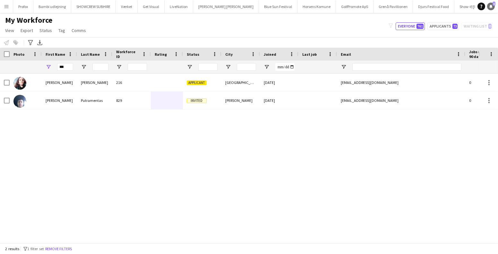
click at [491, 5] on icon at bounding box center [490, 5] width 3 height 3
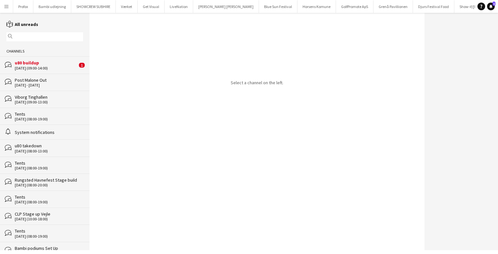
click at [33, 62] on div "u80 buildup" at bounding box center [46, 63] width 63 height 6
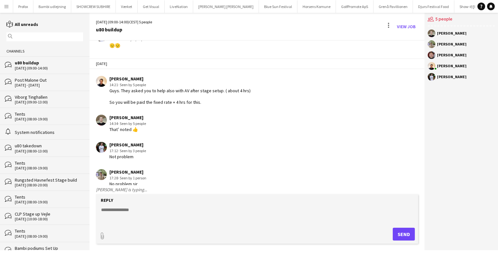
scroll to position [87, 0]
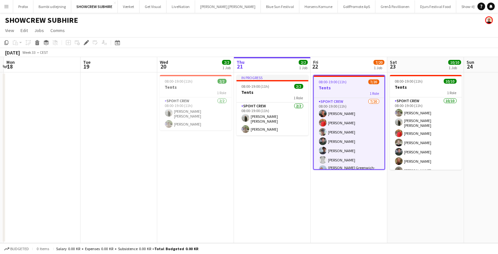
drag, startPoint x: 416, startPoint y: 176, endPoint x: 403, endPoint y: 182, distance: 15.1
click at [445, 182] on app-calendar-viewport "Sat 16 Sun 17 Mon 18 Tue 19 Wed 20 2/2 1 Job Thu 21 2/2 1 Job Fri 22 7/20 1 Job…" at bounding box center [249, 150] width 498 height 186
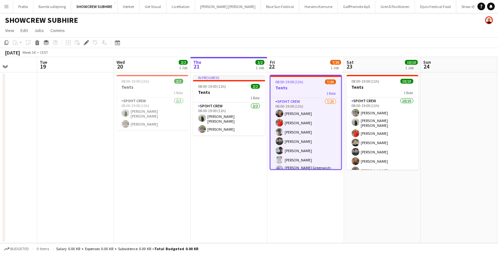
scroll to position [0, 227]
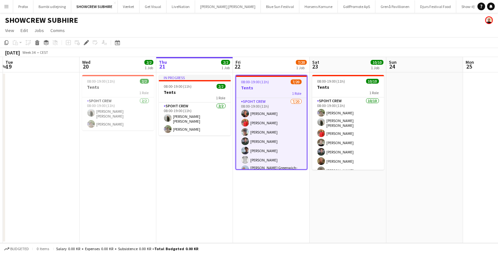
drag, startPoint x: 297, startPoint y: 210, endPoint x: 277, endPoint y: 216, distance: 21.1
click at [276, 216] on app-calendar-viewport "Sat 16 Sun 17 Mon 18 Tue 19 Wed 20 2/2 1 Job Thu 21 2/2 1 Job Fri 22 7/20 1 Job…" at bounding box center [249, 150] width 498 height 186
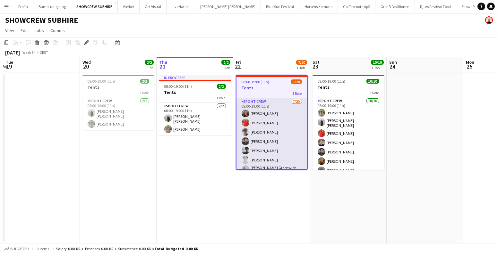
click at [297, 137] on app-card-role "Spoht Crew [DATE] 08:00-19:00 (11h) [PERSON_NAME] [PERSON_NAME] [PERSON_NAME] […" at bounding box center [271, 198] width 71 height 200
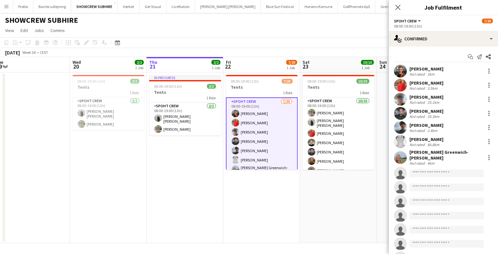
drag, startPoint x: 310, startPoint y: 190, endPoint x: 306, endPoint y: 184, distance: 6.8
click at [304, 190] on app-calendar-viewport "Sat 16 Sun 17 Mon 18 Tue 19 Wed 20 2/2 1 Job Thu 21 2/2 1 Job Fri 22 7/20 1 Job…" at bounding box center [249, 150] width 498 height 186
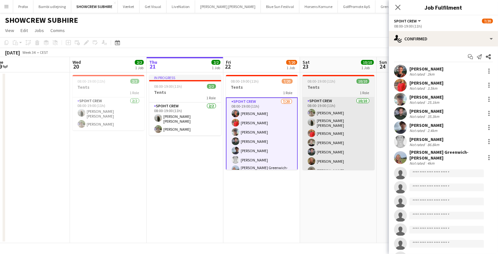
scroll to position [0, 244]
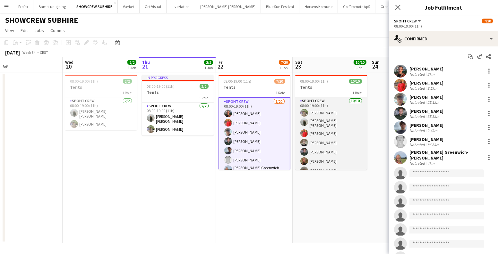
click at [331, 143] on app-card-role "Spoht Crew [DATE] 08:00-19:00 (11h) [PERSON_NAME] [PERSON_NAME] [PERSON_NAME] […" at bounding box center [331, 150] width 72 height 107
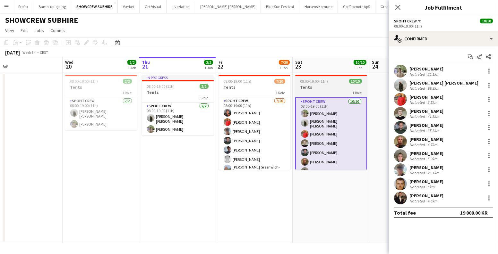
click at [336, 87] on h3 "Tents" at bounding box center [331, 87] width 72 height 6
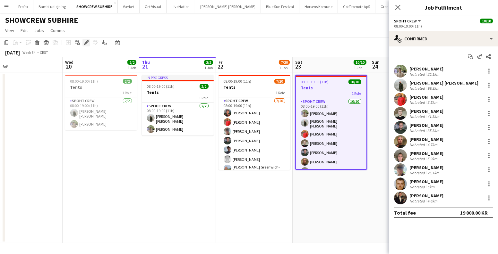
click at [88, 41] on icon "Edit" at bounding box center [86, 42] width 5 height 5
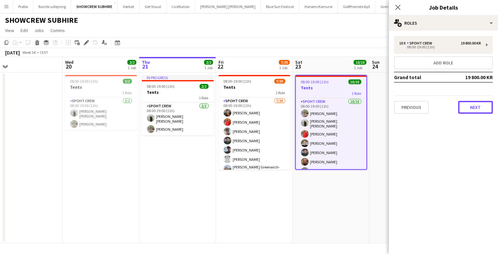
click at [464, 103] on button "Next" at bounding box center [475, 107] width 35 height 13
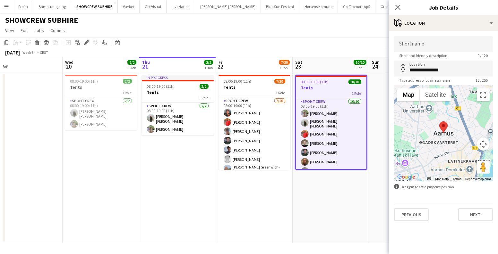
click at [273, 234] on app-date-cell "08:00-19:00 (11h) 7/20 Tents 1 Role Spoht Crew [DATE] 08:00-19:00 (11h) [PERSON…" at bounding box center [254, 157] width 77 height 171
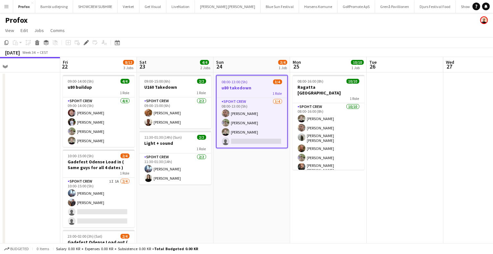
drag, startPoint x: 186, startPoint y: 185, endPoint x: 261, endPoint y: 204, distance: 77.9
click at [261, 204] on app-calendar-viewport "Tue 19 Wed 20 2/2 1 Job Thu 21 Fri 22 8/12 3 Jobs Sat 23 4/4 2 Jobs Sun 24 3/4 …" at bounding box center [246, 189] width 493 height 265
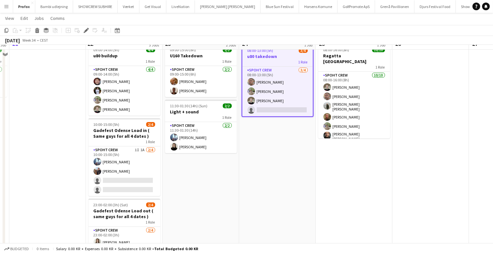
scroll to position [20, 0]
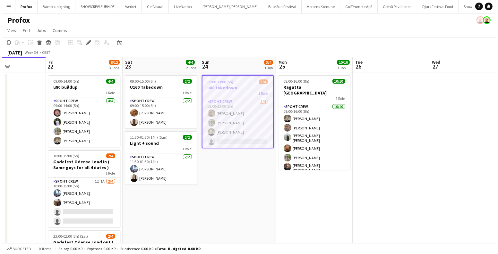
scroll to position [0, 139]
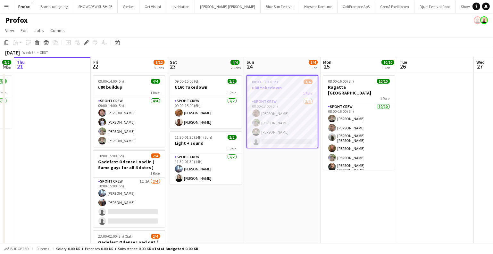
drag, startPoint x: 244, startPoint y: 201, endPoint x: 271, endPoint y: 206, distance: 27.4
click at [271, 206] on app-calendar-viewport "Tue 19 Wed 20 2/2 1 Job Thu 21 Fri 22 8/12 3 Jobs Sat 23 4/4 2 Jobs Sun 24 3/4 …" at bounding box center [246, 189] width 493 height 265
click at [272, 134] on app-card-role "Spoht Crew 3/4 08:00-13:00 (5h) Tomas Ambarcumianas Arthur Daval-Markussen Nico…" at bounding box center [283, 123] width 71 height 50
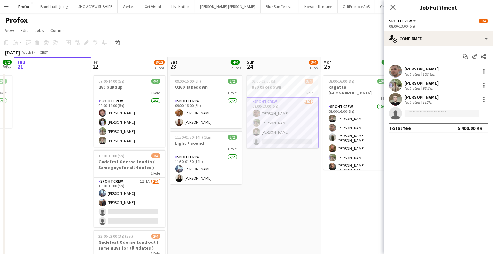
click at [432, 112] on input at bounding box center [442, 114] width 74 height 8
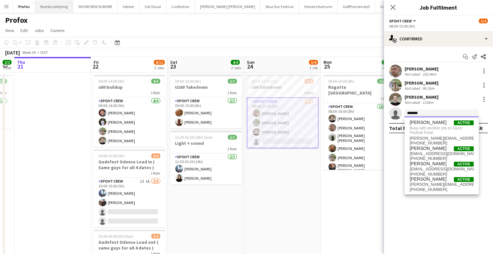
type input "*******"
click at [290, 194] on app-date-cell "08:00-13:00 (5h) 3/4 u80 takedown 1 Role Spoht Crew 3/4 08:00-13:00 (5h) Tomas …" at bounding box center [282, 197] width 77 height 250
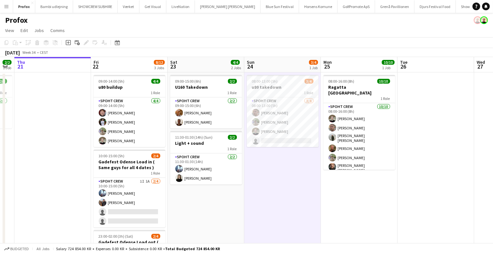
click at [4, 4] on button "Menu" at bounding box center [6, 6] width 13 height 13
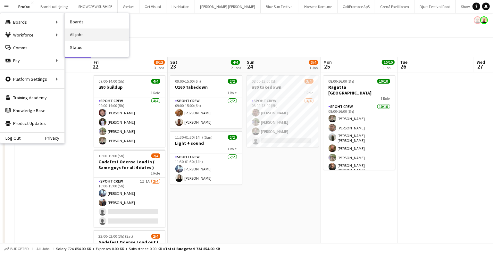
click at [75, 33] on link "All jobs" at bounding box center [97, 35] width 64 height 13
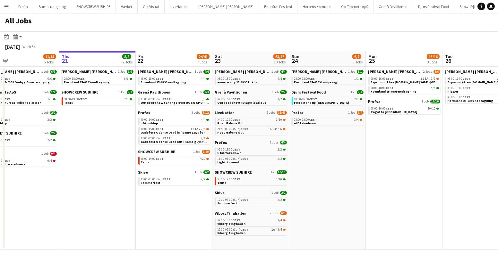
scroll to position [0, 199]
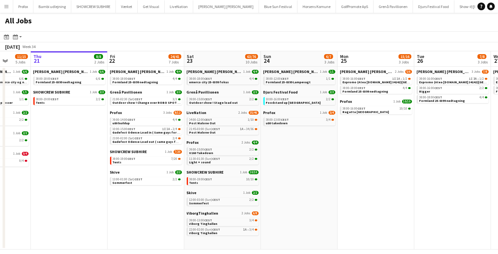
drag, startPoint x: 397, startPoint y: 152, endPoint x: 364, endPoint y: 152, distance: 33.0
click at [364, 152] on app-calendar-viewport "Mon 18 14/14 4 Jobs Tue 19 6/6 3 Jobs Wed 20 11/15 5 Jobs Thu 21 8/8 2 Jobs Fri…" at bounding box center [249, 150] width 498 height 198
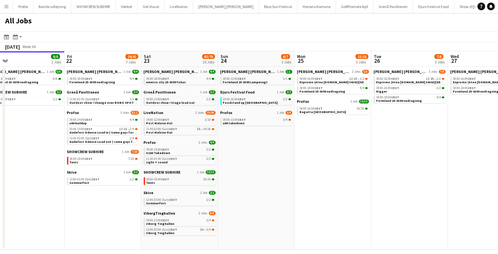
drag, startPoint x: 402, startPoint y: 143, endPoint x: 211, endPoint y: 149, distance: 190.8
click at [211, 149] on app-calendar-viewport "Mon 18 14/14 4 Jobs Tue 19 6/6 3 Jobs Wed 20 11/15 5 Jobs Thu 21 8/8 2 Jobs Fri…" at bounding box center [249, 150] width 498 height 198
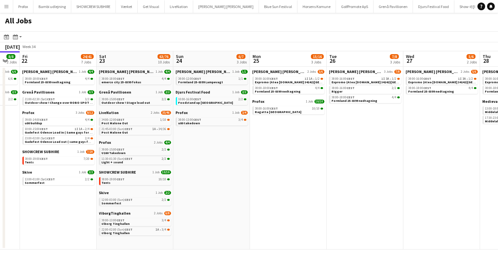
drag, startPoint x: 211, startPoint y: 149, endPoint x: 332, endPoint y: 148, distance: 120.5
click at [324, 148] on app-calendar-viewport "Wed 20 11/15 5 Jobs Thu 21 8/8 2 Jobs Fri 22 24/41 7 Jobs Sat 23 63/76 10 Jobs …" at bounding box center [249, 150] width 498 height 198
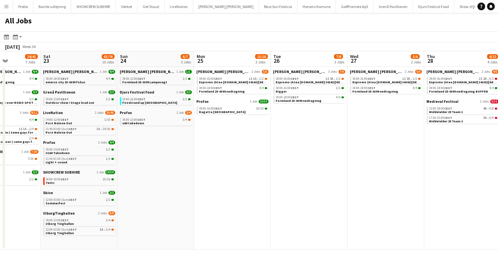
drag, startPoint x: 298, startPoint y: 149, endPoint x: 391, endPoint y: 164, distance: 94.1
click at [391, 164] on app-calendar-viewport "Wed 20 11/15 5 Jobs Thu 21 8/8 2 Jobs Fri 22 24/41 7 Jobs Sat 23 63/76 10 Jobs …" at bounding box center [249, 150] width 498 height 198
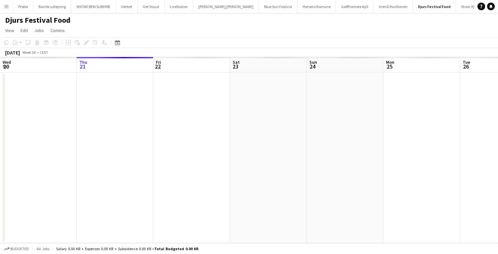
scroll to position [0, 220]
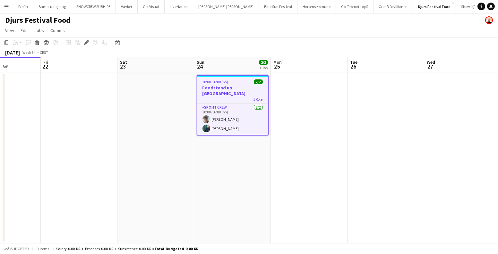
drag, startPoint x: 278, startPoint y: 121, endPoint x: 344, endPoint y: 137, distance: 68.1
click at [344, 137] on app-calendar-viewport "Tue 19 Wed 20 Thu 21 Fri 22 Sat 23 Sun 24 2/2 1 Job Mon 25 Tue 26 Wed 27 Thu 28…" at bounding box center [249, 150] width 498 height 186
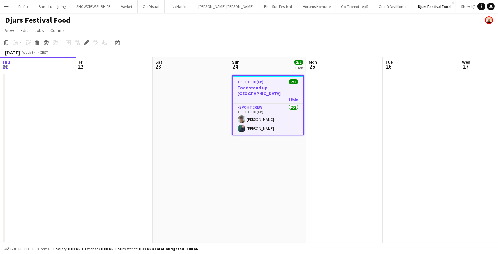
click at [295, 155] on app-date-cell "10:00-16:00 (6h) 2/2 Foodstand up viborg 1 Role Spoht Crew 2/2 10:00-16:00 (6h)…" at bounding box center [267, 157] width 77 height 171
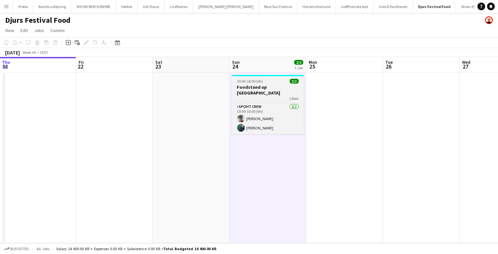
click at [262, 96] on div "1 Role" at bounding box center [268, 98] width 72 height 5
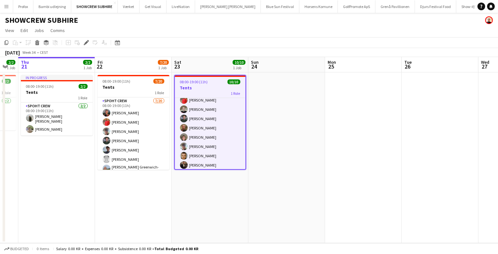
scroll to position [0, 173]
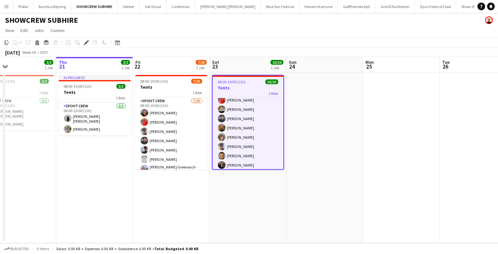
drag, startPoint x: 288, startPoint y: 133, endPoint x: 330, endPoint y: 146, distance: 43.9
click at [330, 146] on app-calendar-viewport "Mon 18 Tue 19 Wed 20 2/2 1 Job Thu 21 2/2 1 Job Fri 22 7/20 1 Job Sat 23 10/10 …" at bounding box center [249, 150] width 498 height 186
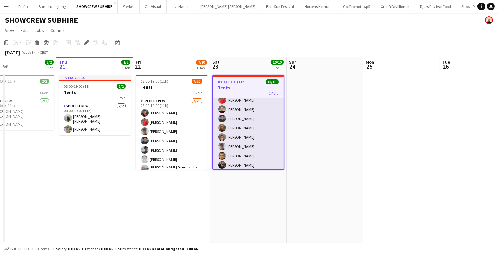
click at [257, 121] on app-card-role "Spoht Crew 10/10 08:00-19:00 (11h) Arthur Daval-Markussen Negru Liviu Mihai Rez…" at bounding box center [248, 117] width 71 height 107
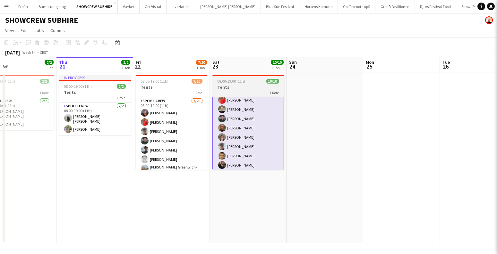
click at [248, 82] on div "08:00-19:00 (11h) 10/10" at bounding box center [248, 81] width 72 height 5
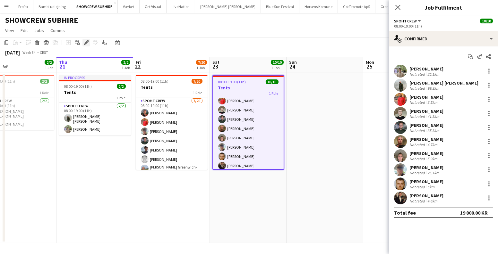
click at [85, 46] on div "Edit" at bounding box center [86, 43] width 8 height 8
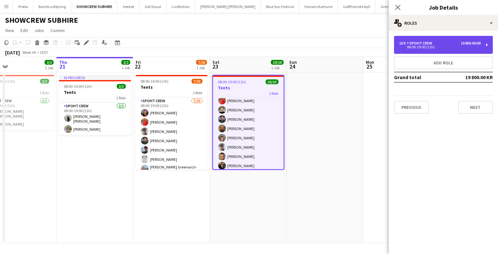
click at [439, 46] on div "08:00-19:00 (11h)" at bounding box center [440, 47] width 82 height 3
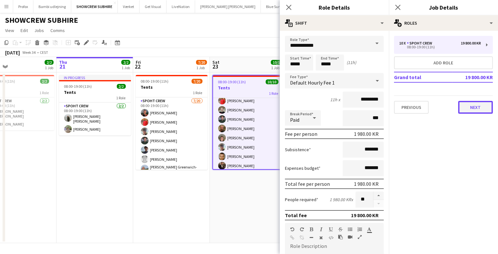
click at [471, 109] on button "Next" at bounding box center [475, 107] width 35 height 13
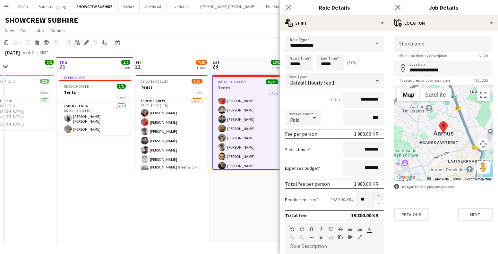
scroll to position [0, 174]
click at [258, 209] on app-date-cell "08:00-19:00 (11h) 10/10 Tents 1 Role Spoht Crew 10/10 08:00-19:00 (11h) Arthur …" at bounding box center [247, 157] width 77 height 171
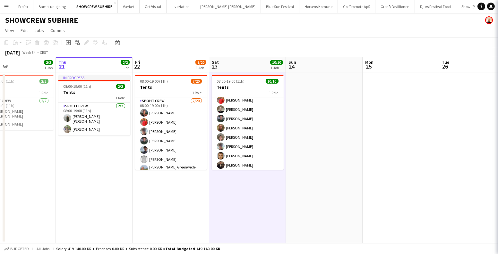
scroll to position [33, 0]
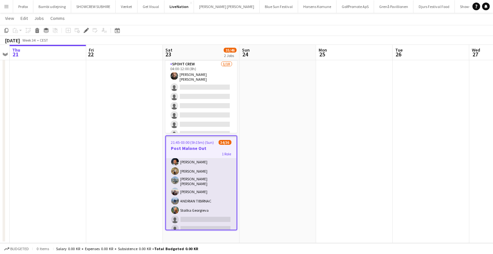
scroll to position [275, 0]
click at [203, 181] on app-card-role "Spoht Crew 1A 34/36 21:45-03:00 (5h15m) [PERSON_NAME] [PERSON_NAME] [PERSON_NAM…" at bounding box center [201, 58] width 71 height 351
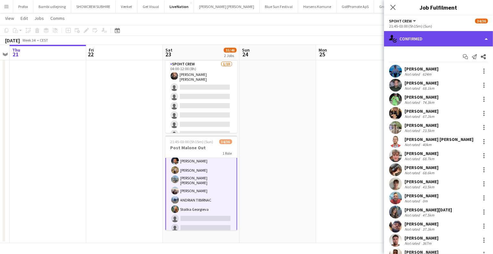
click at [425, 42] on div "single-neutral-actions-check-2 Confirmed" at bounding box center [438, 38] width 109 height 15
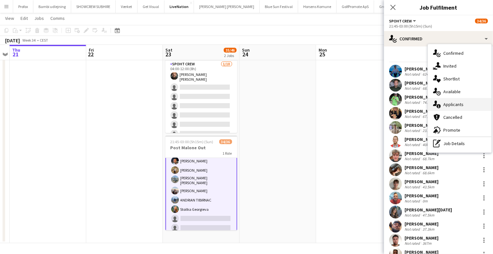
click at [459, 99] on div "single-neutral-actions-information Applicants" at bounding box center [459, 104] width 63 height 13
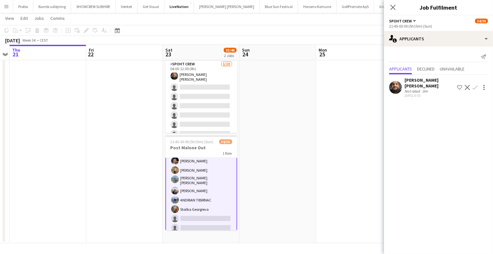
click at [327, 168] on app-date-cell at bounding box center [354, 140] width 77 height 208
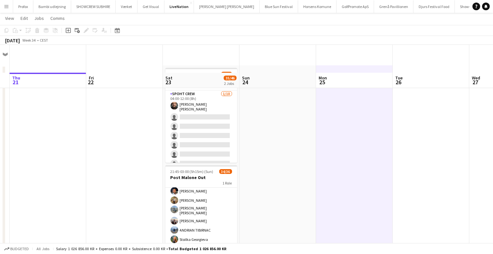
scroll to position [0, 0]
